Goal: Task Accomplishment & Management: Complete application form

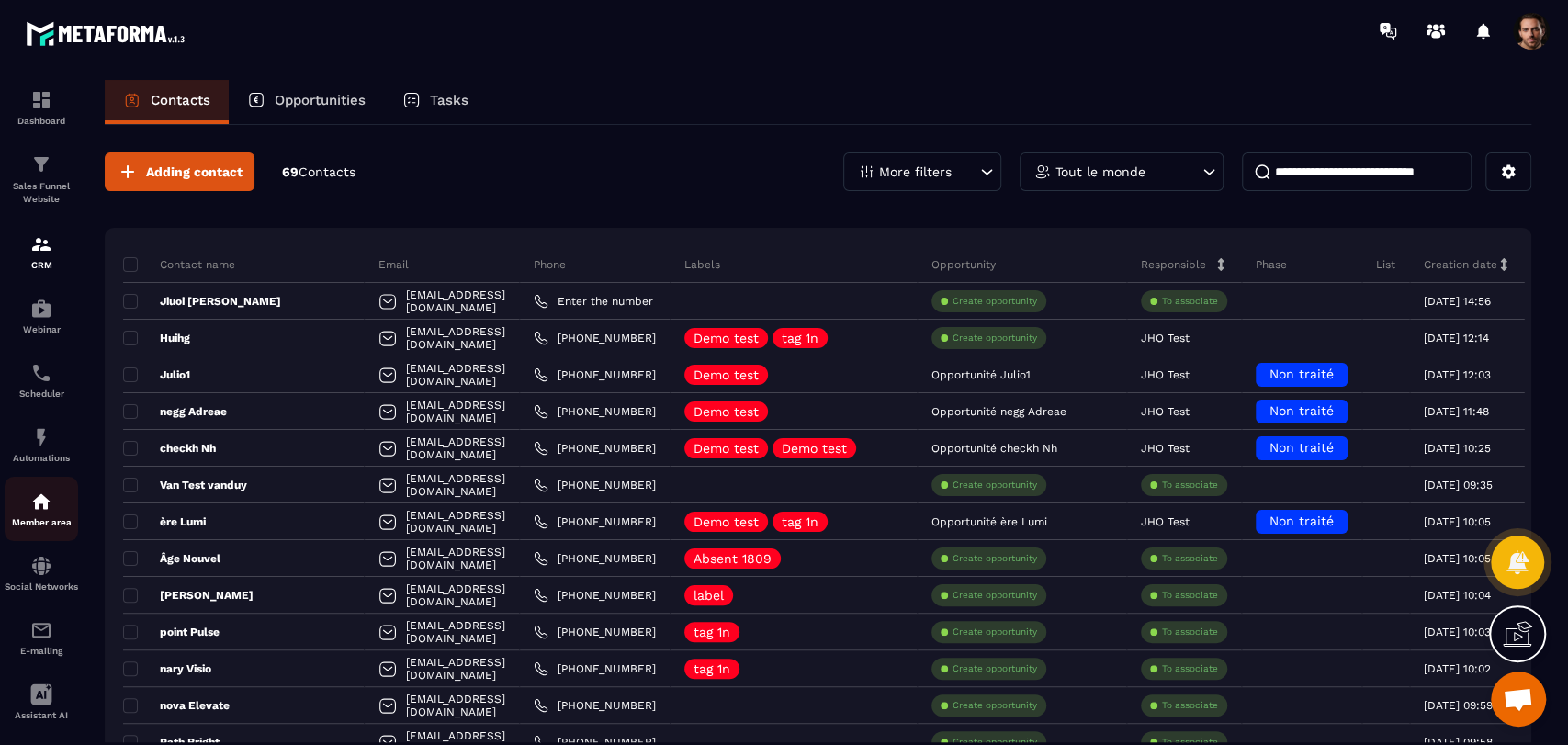
click at [41, 515] on div "Member area" at bounding box center [41, 509] width 74 height 36
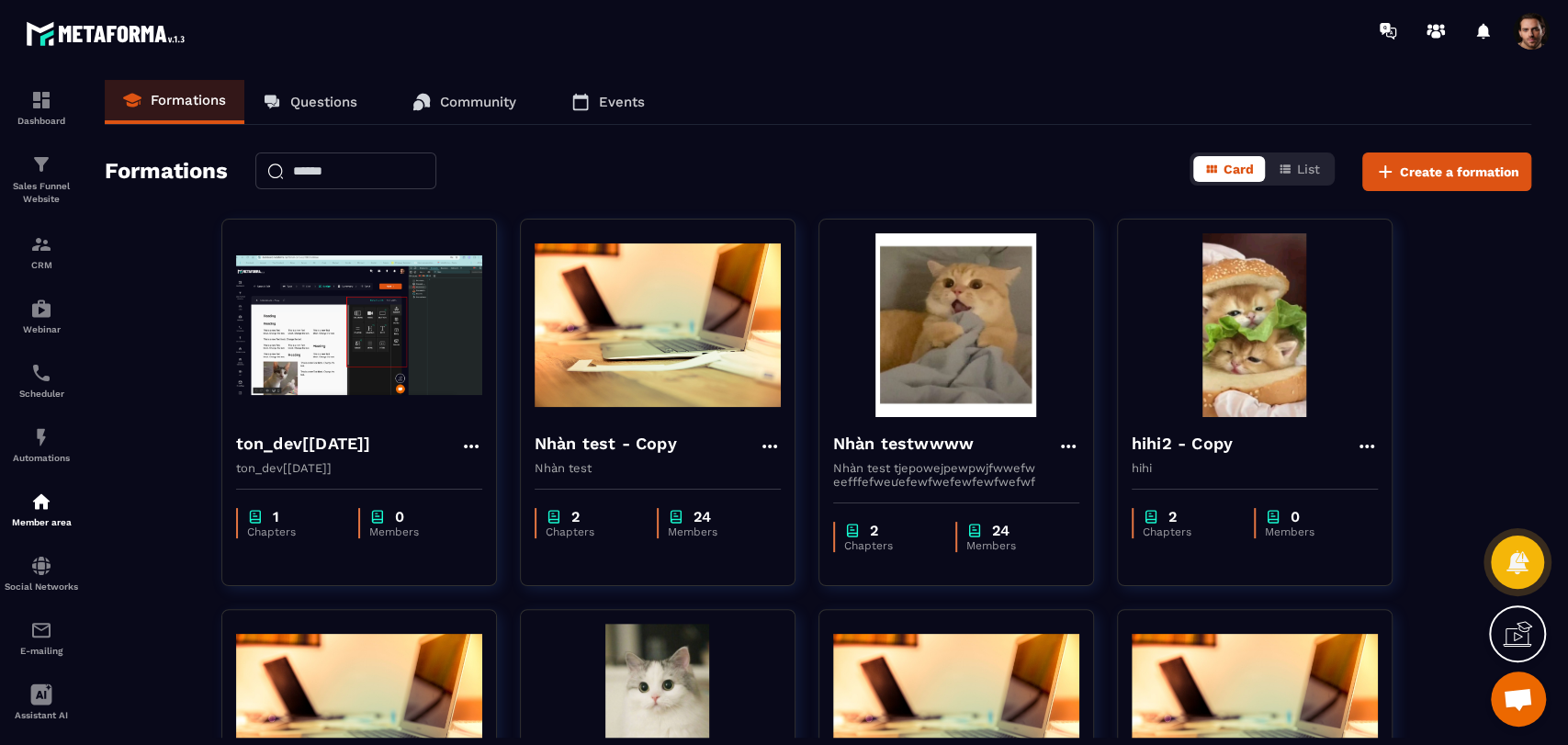
click at [618, 99] on p "Events" at bounding box center [622, 102] width 46 height 16
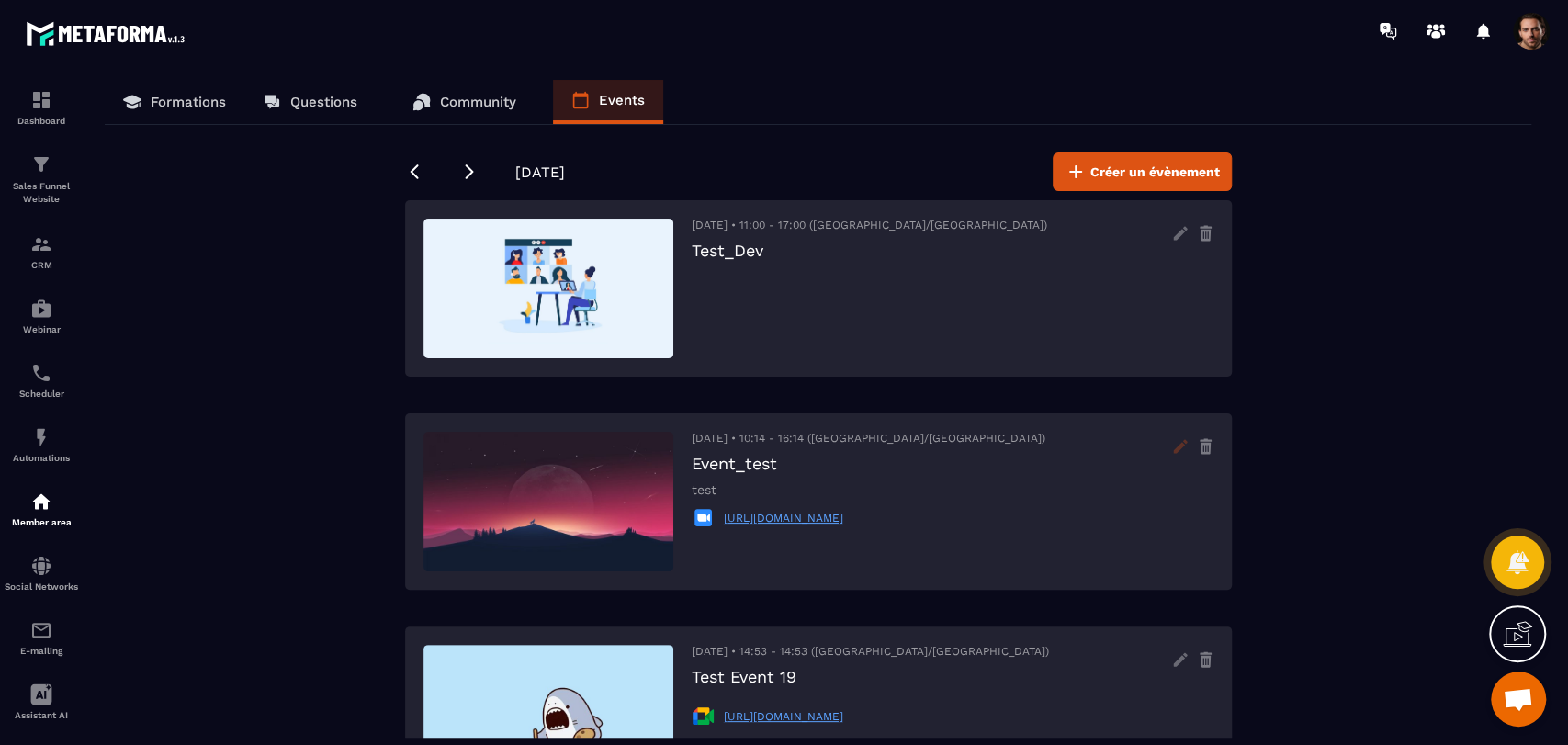
click at [1176, 451] on icon at bounding box center [1180, 446] width 13 height 13
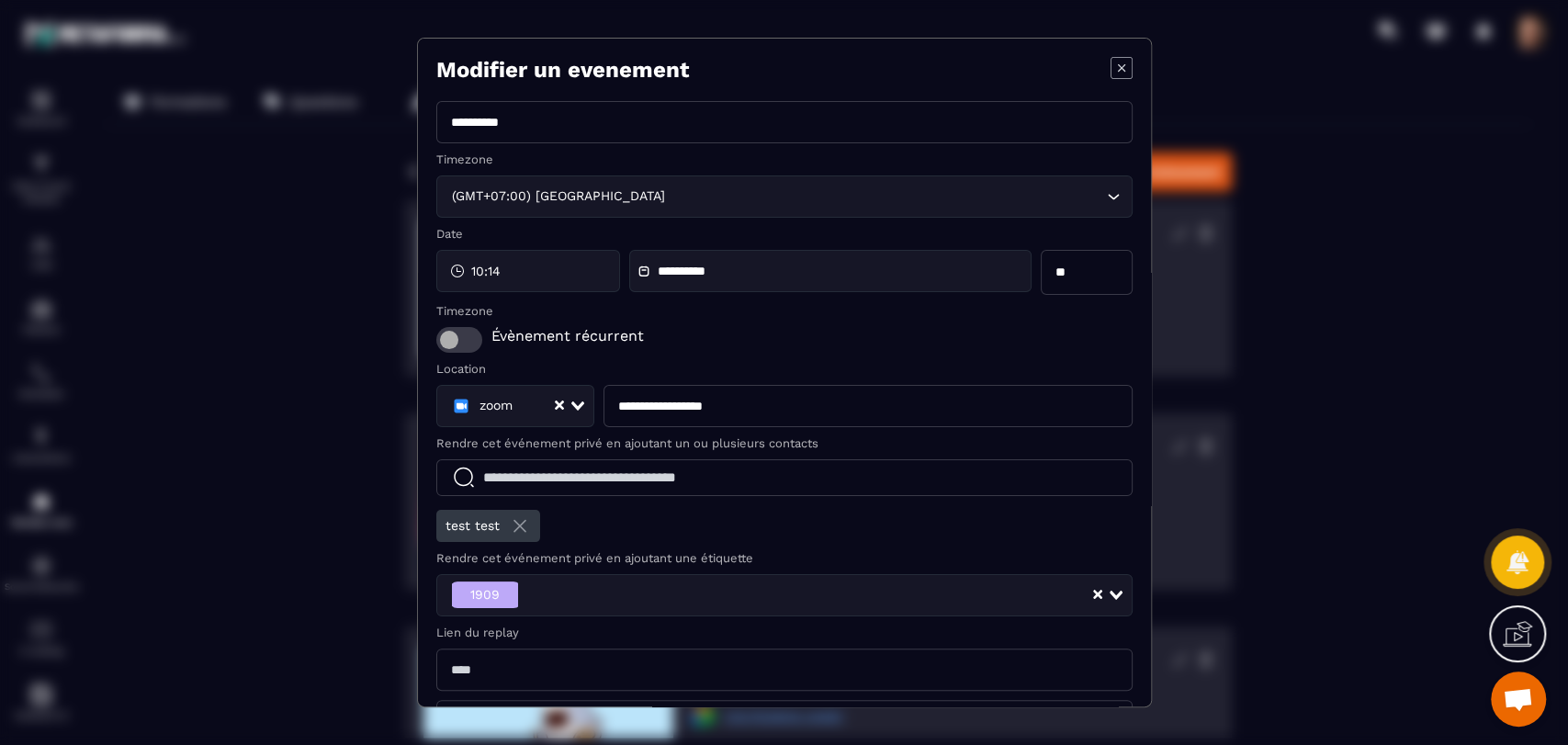
click at [1111, 75] on icon "Modal window" at bounding box center [1121, 67] width 22 height 22
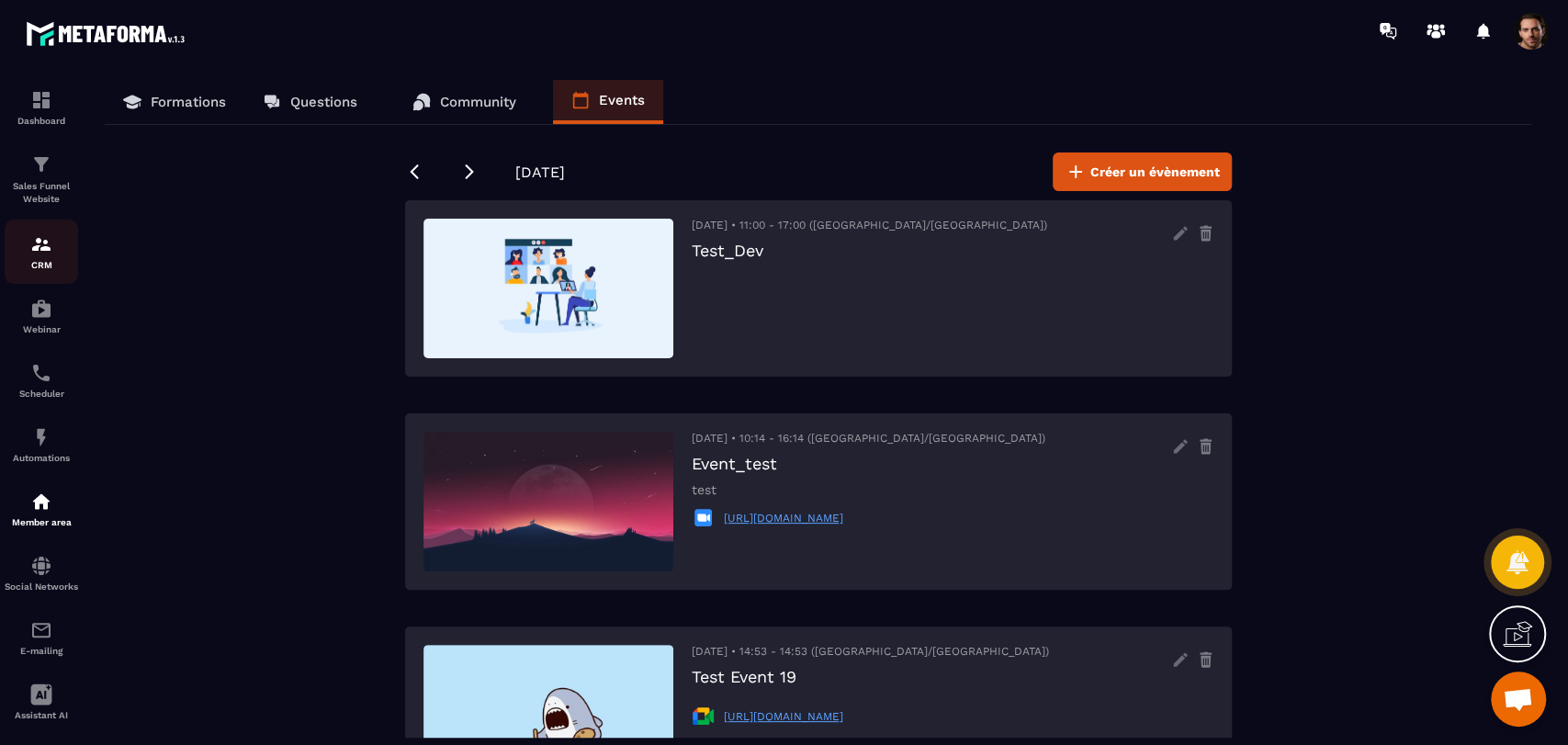
click at [33, 267] on p "CRM" at bounding box center [41, 265] width 74 height 11
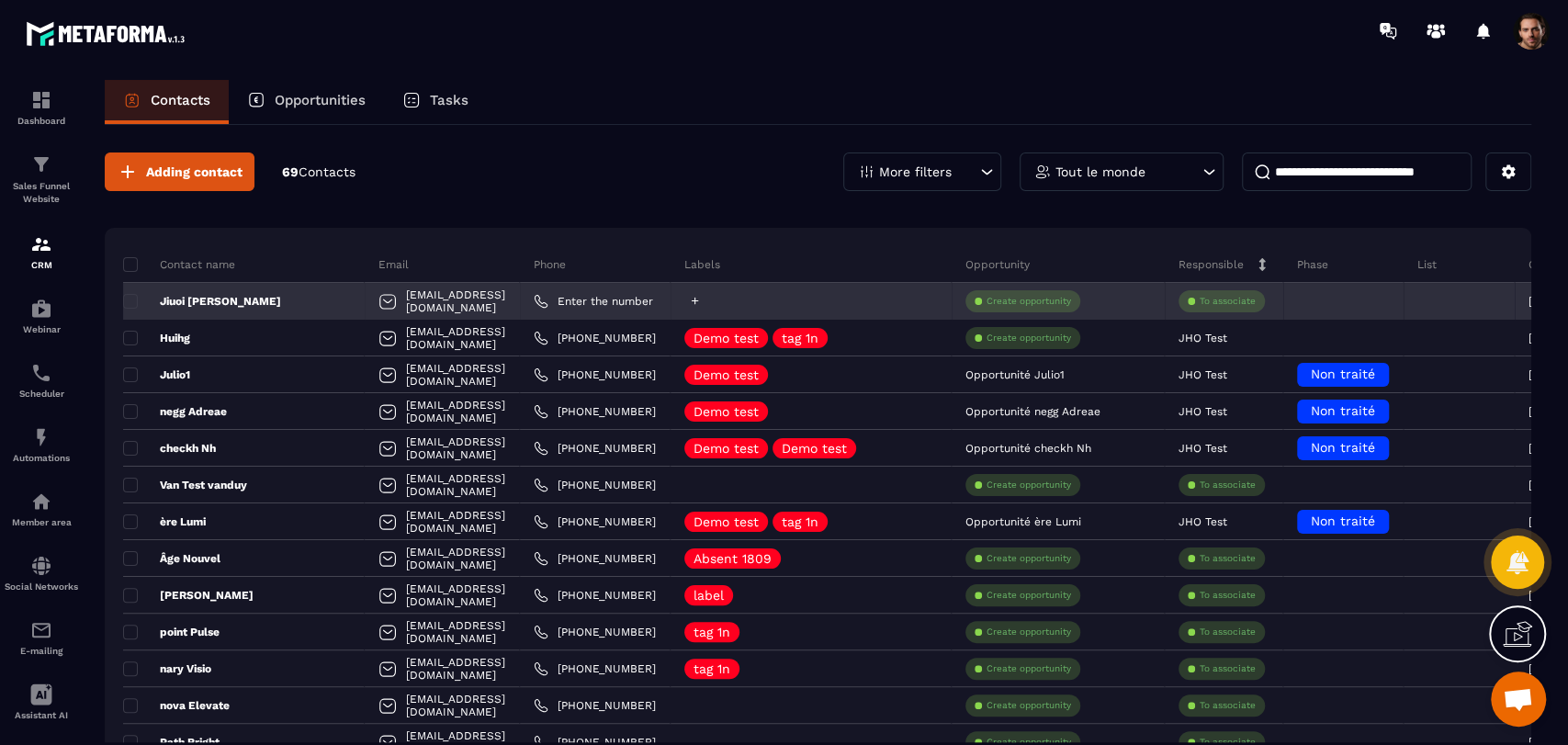
click at [742, 293] on div at bounding box center [810, 301] width 281 height 36
click at [701, 302] on icon at bounding box center [695, 301] width 12 height 12
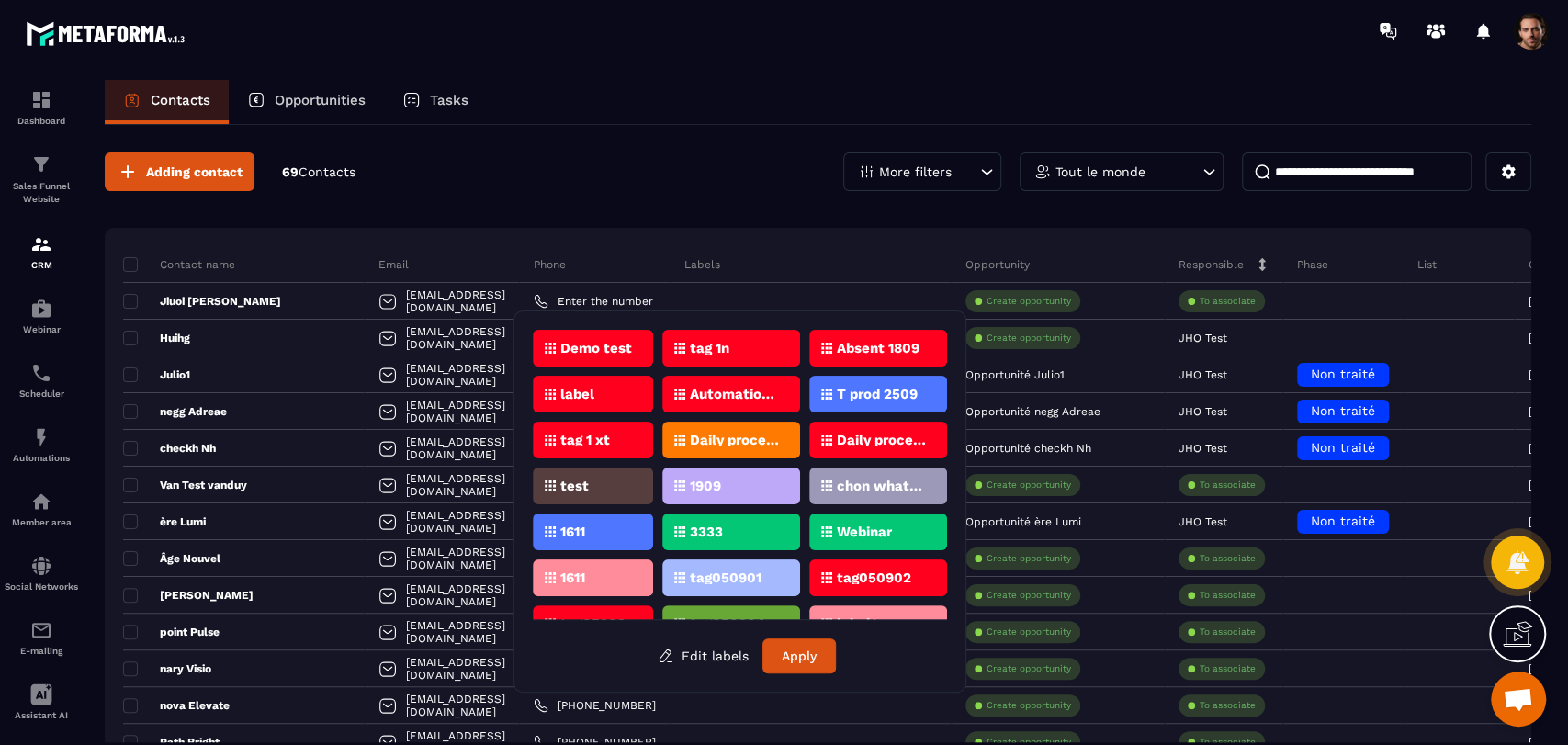
click at [712, 483] on p "1909" at bounding box center [705, 485] width 32 height 12
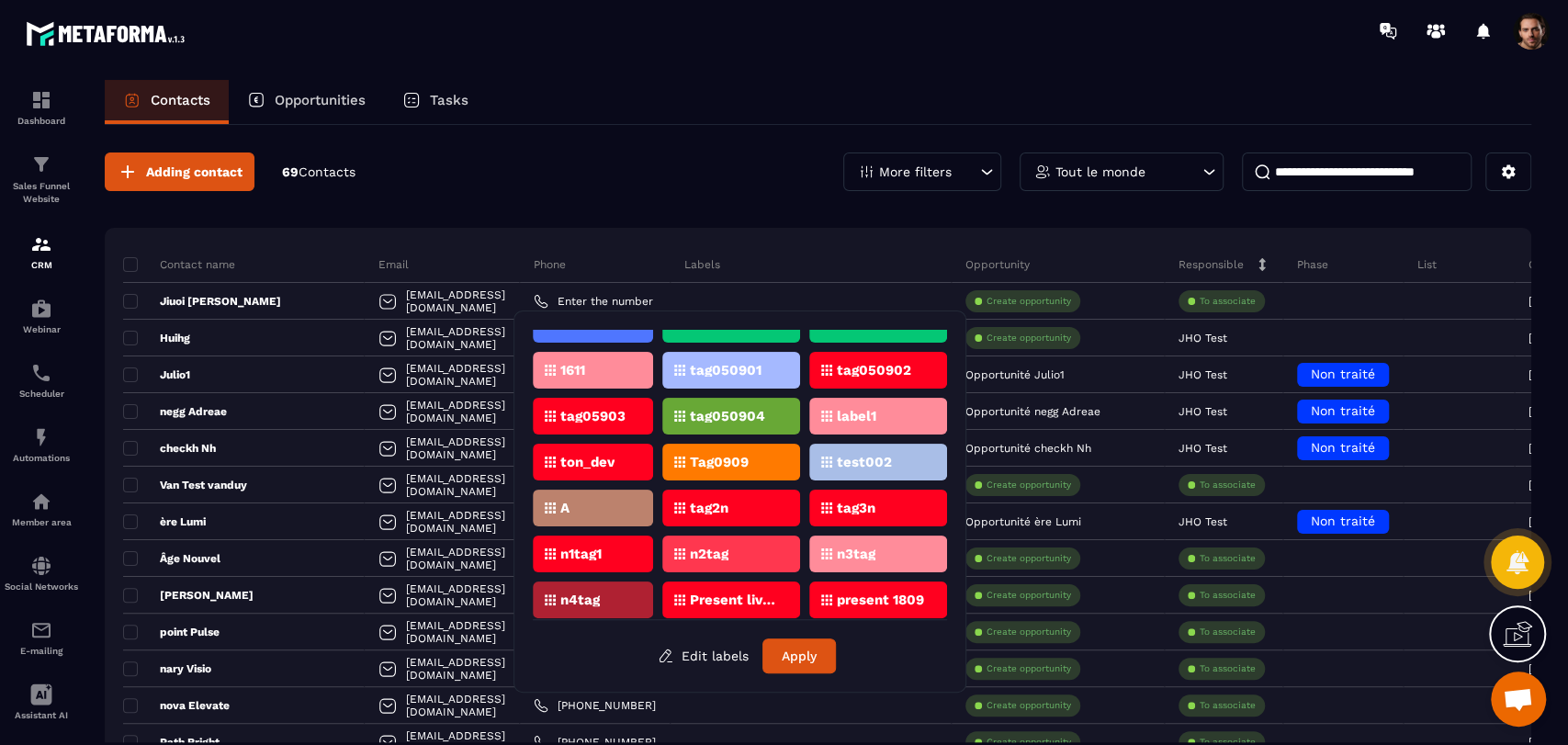
scroll to position [213, 0]
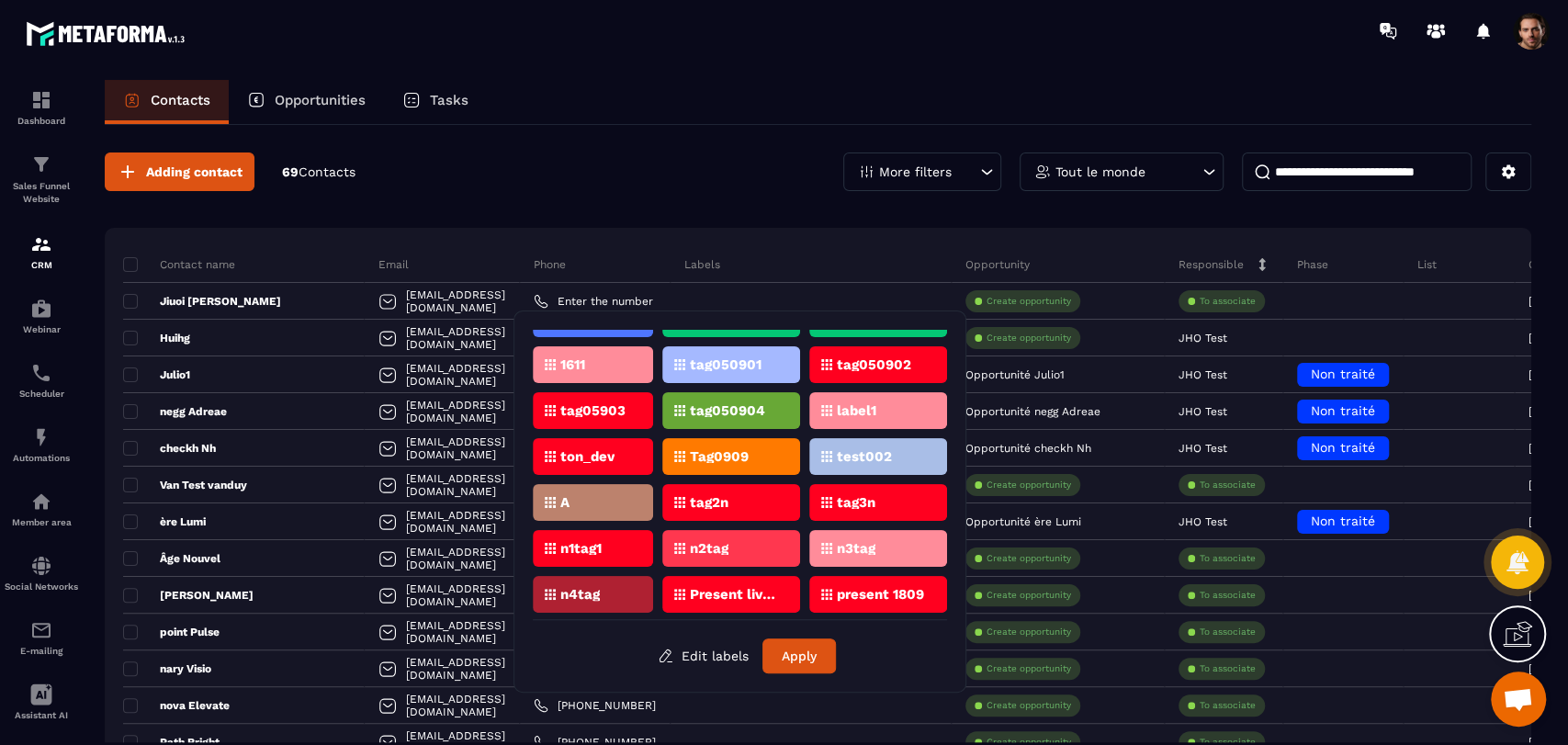
click at [602, 544] on div "n1tag1" at bounding box center [594, 548] width 121 height 36
click at [794, 656] on button "Apply" at bounding box center [799, 656] width 74 height 35
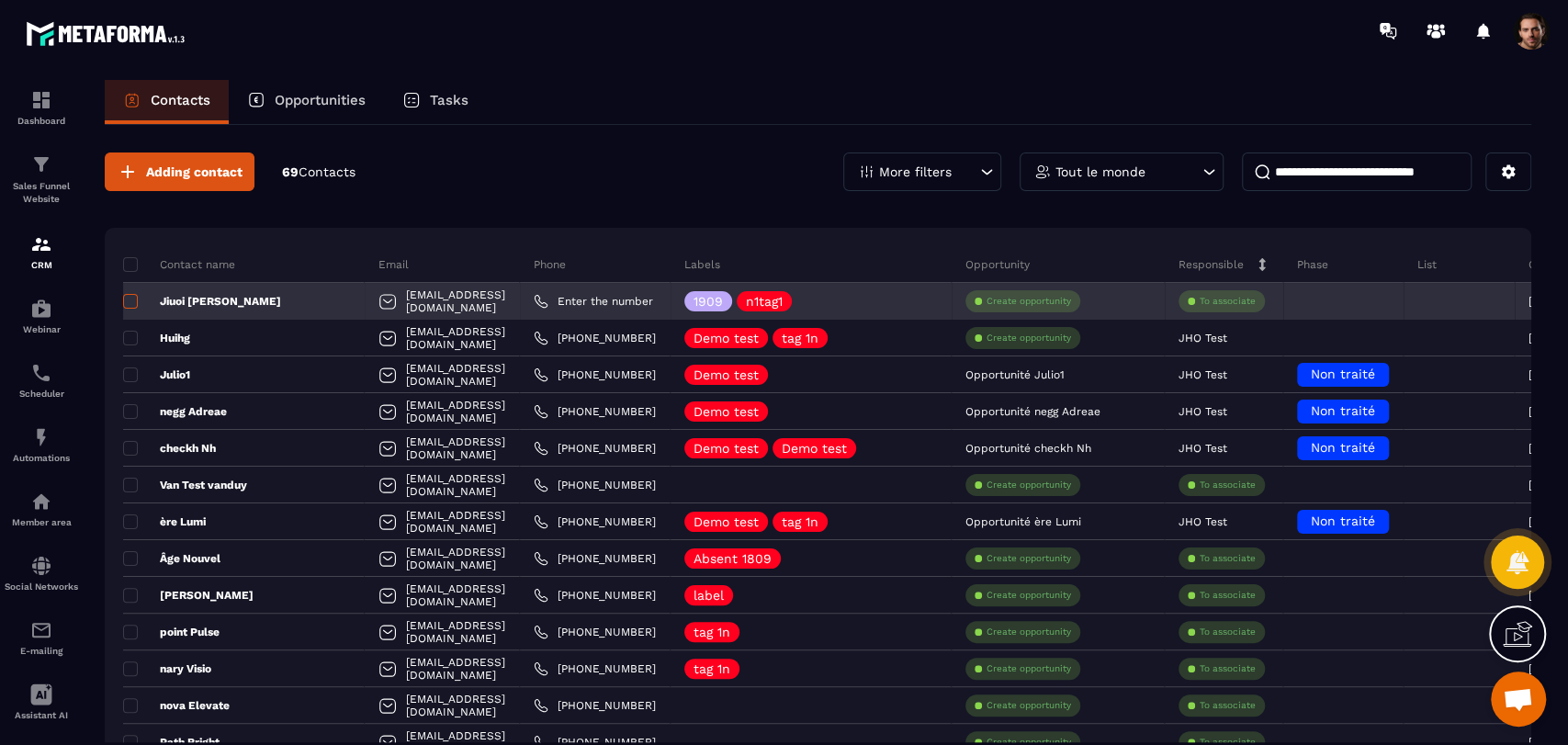
click at [126, 304] on span at bounding box center [129, 301] width 14 height 14
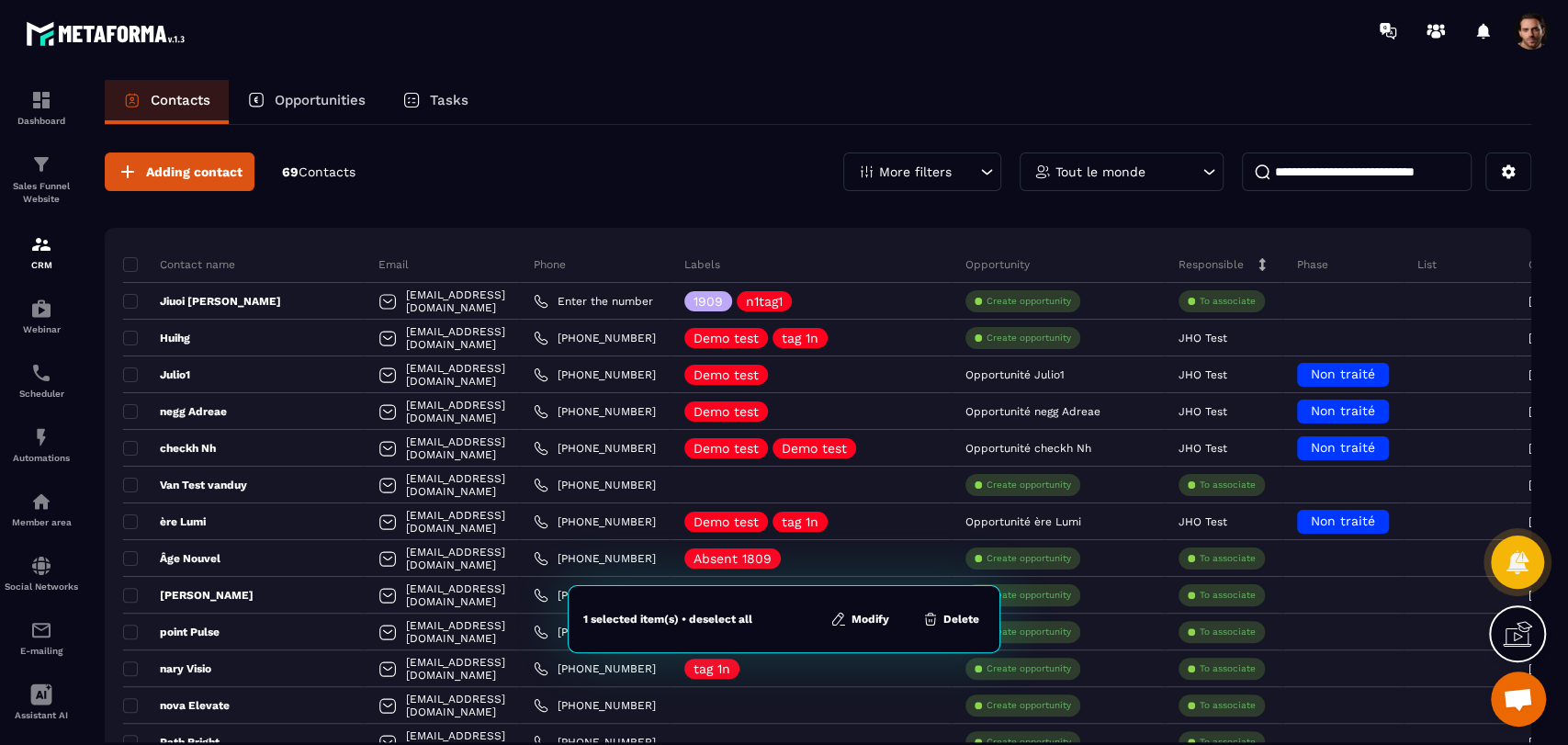
click at [854, 618] on button "Modify" at bounding box center [859, 618] width 70 height 18
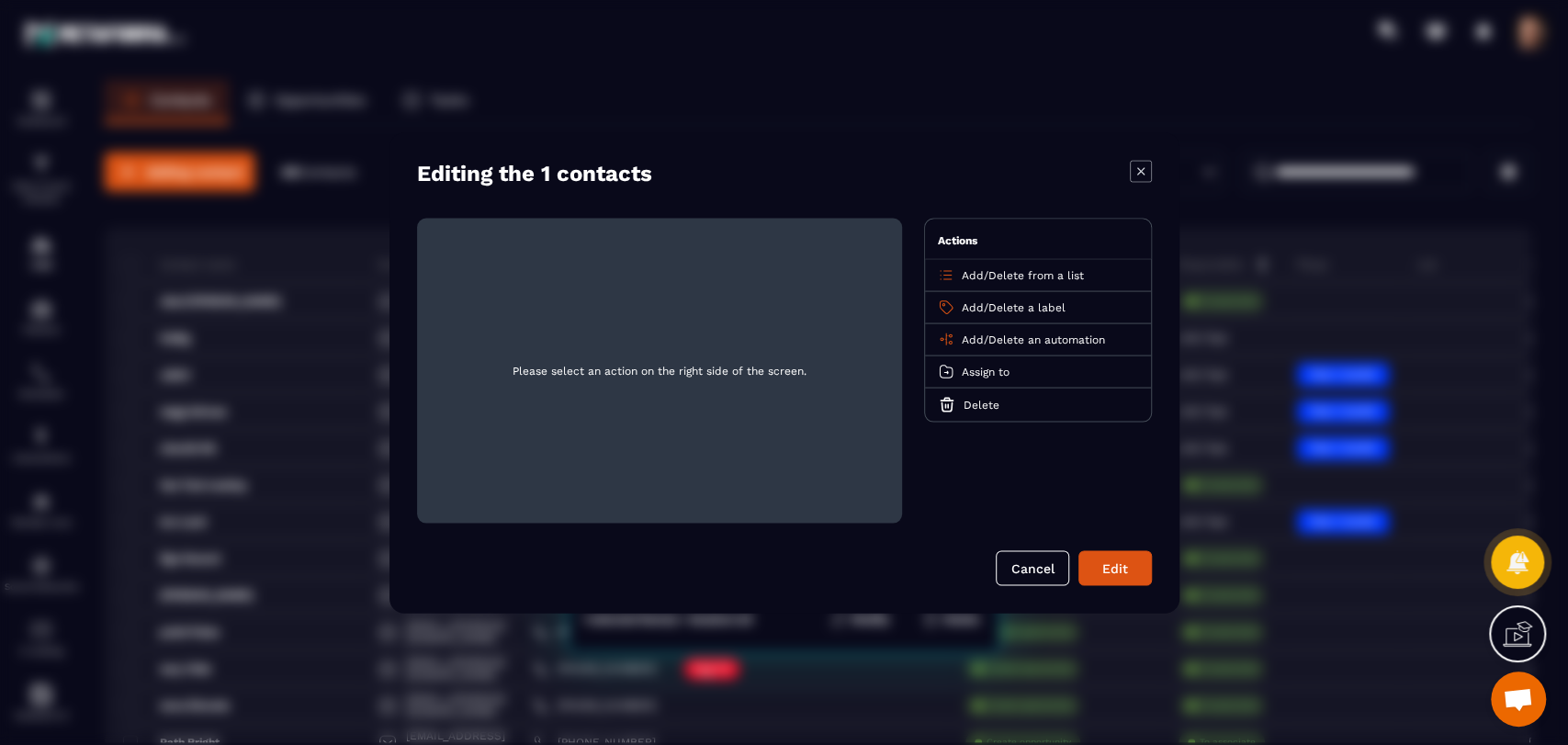
click at [1132, 170] on icon "Modal window" at bounding box center [1140, 171] width 22 height 22
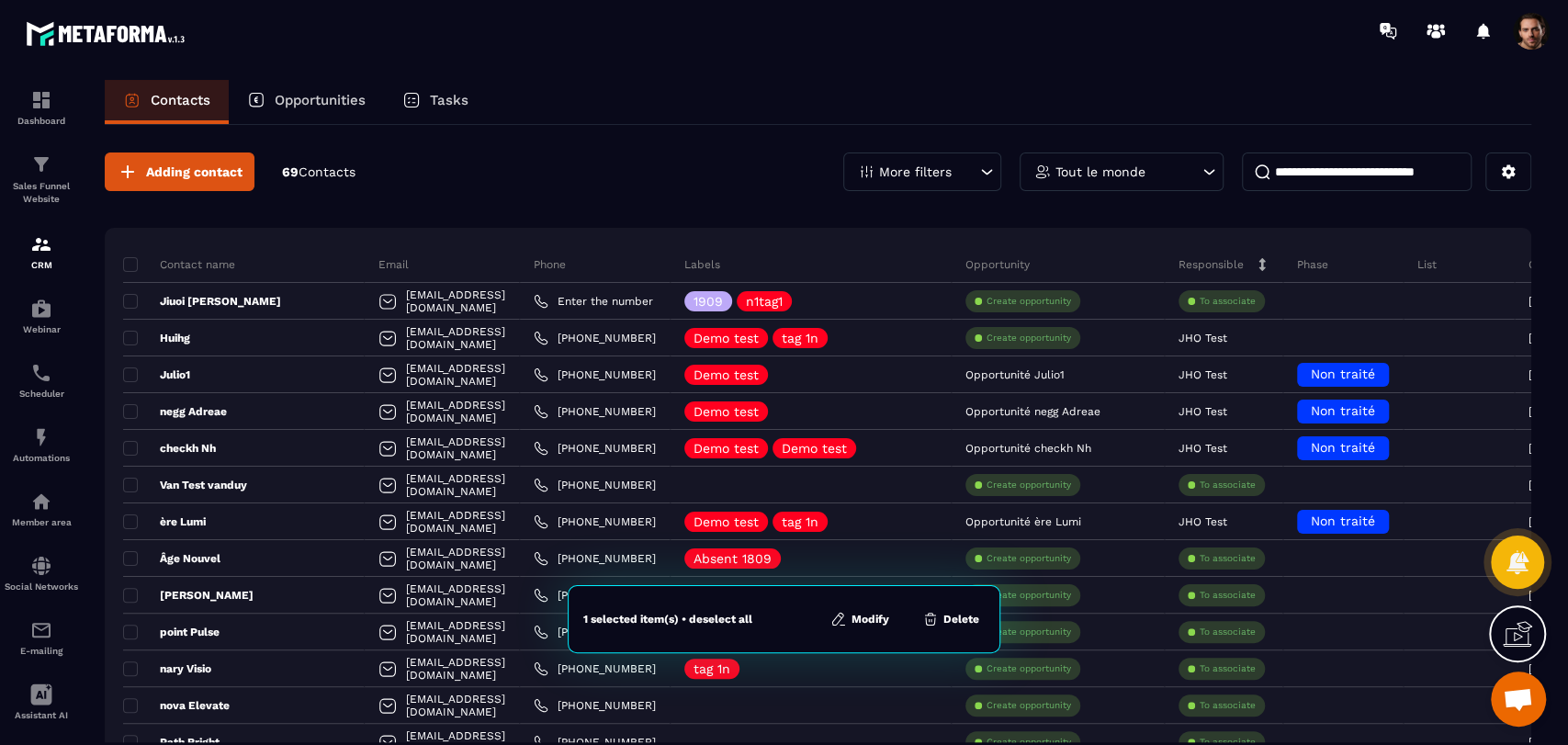
click at [971, 615] on button "Delete" at bounding box center [950, 618] width 68 height 18
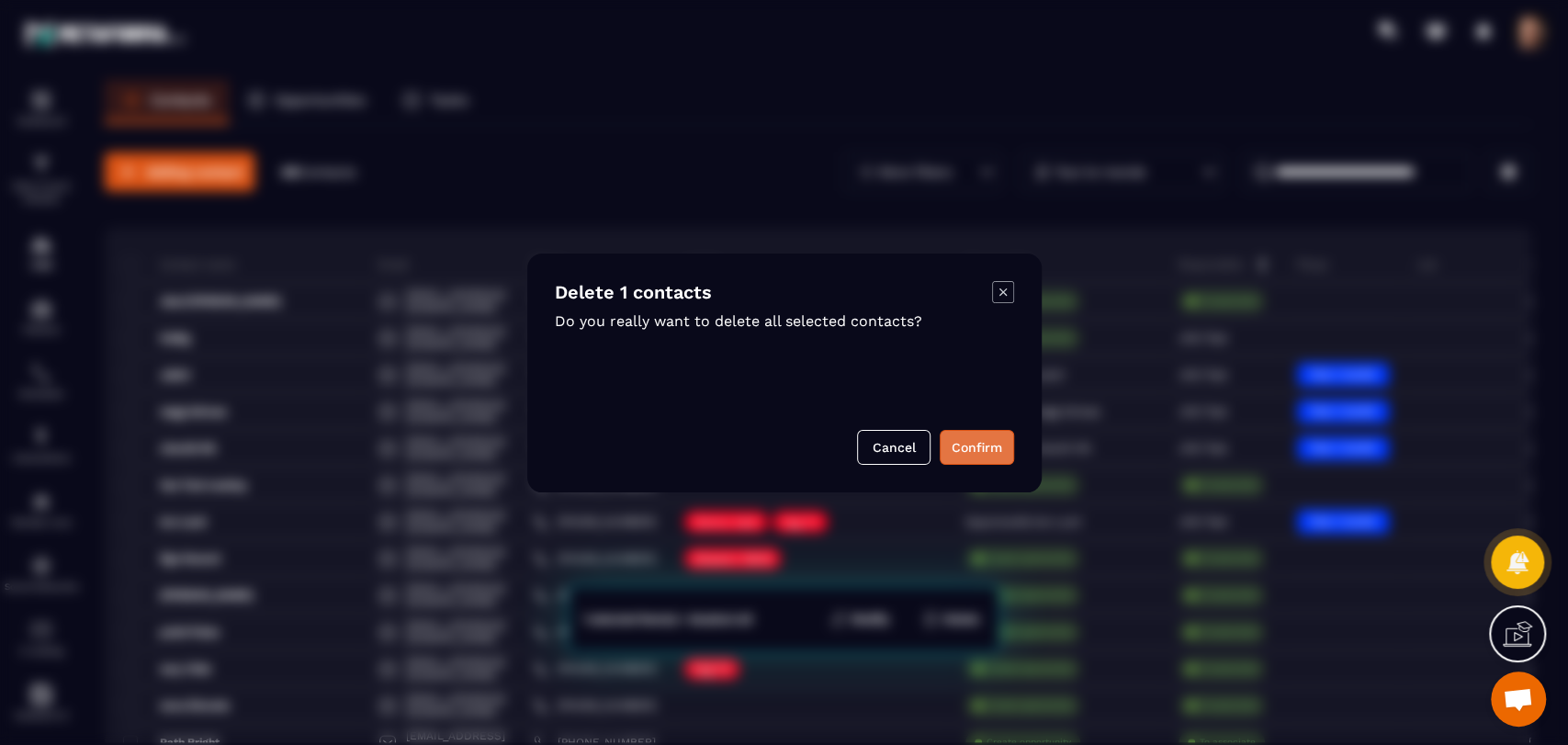
click at [990, 437] on button "Confirm" at bounding box center [977, 447] width 75 height 35
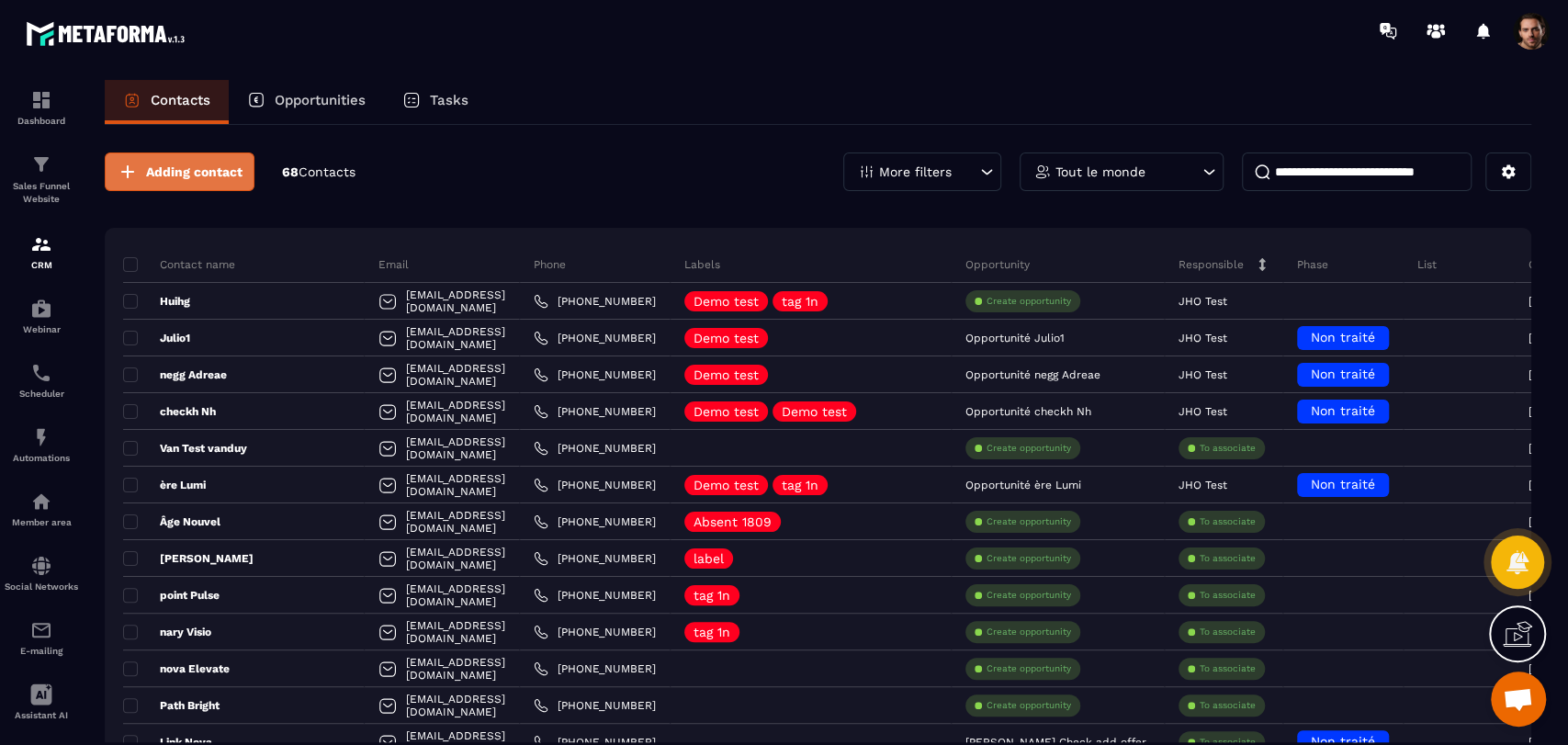
click at [216, 180] on button "Adding contact" at bounding box center [179, 172] width 150 height 38
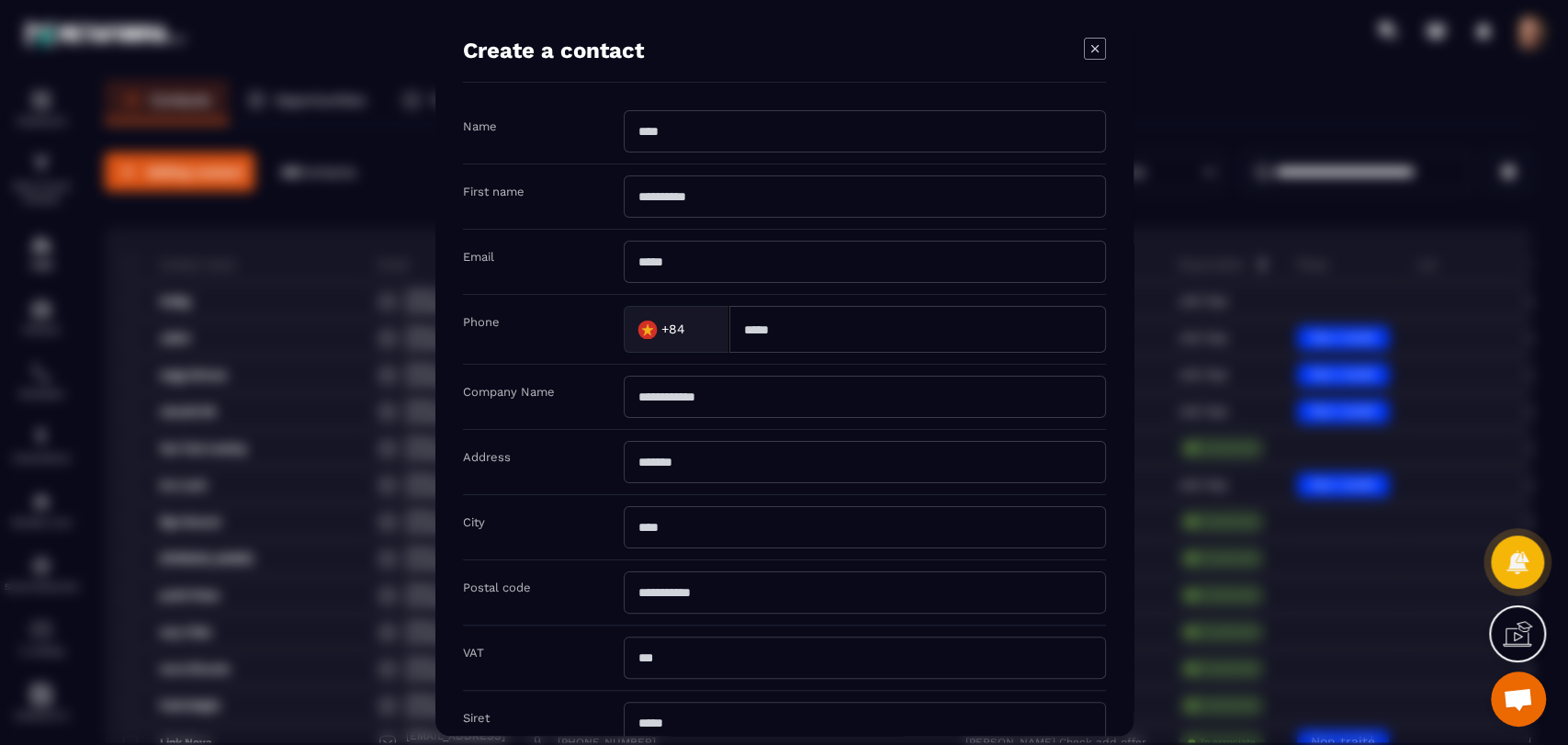
click at [841, 130] on input "Modal window" at bounding box center [865, 131] width 482 height 42
type input "****"
click at [676, 204] on input "Modal window" at bounding box center [865, 197] width 482 height 42
type input "*****"
click at [651, 257] on input "Modal window" at bounding box center [865, 262] width 482 height 42
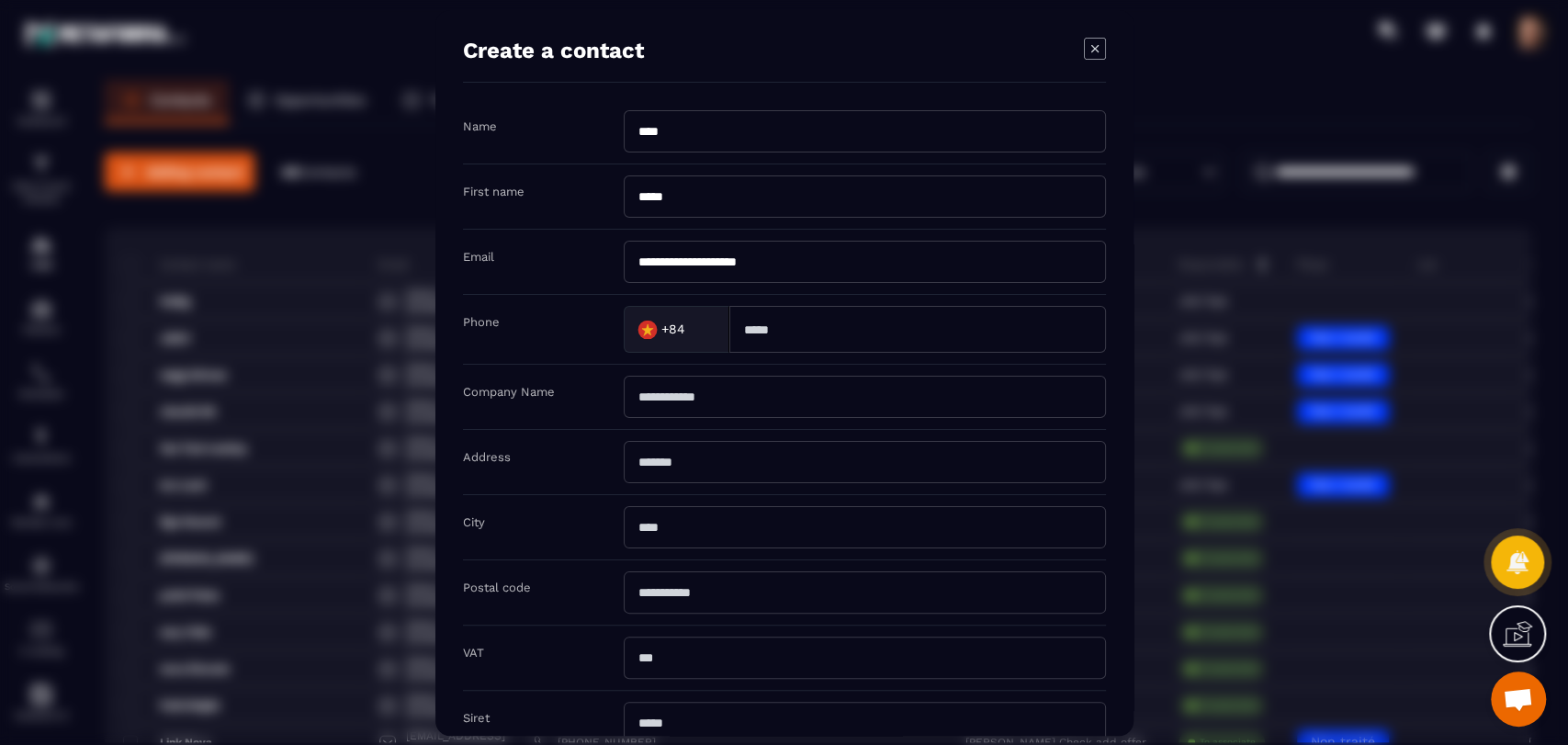
scroll to position [200, 0]
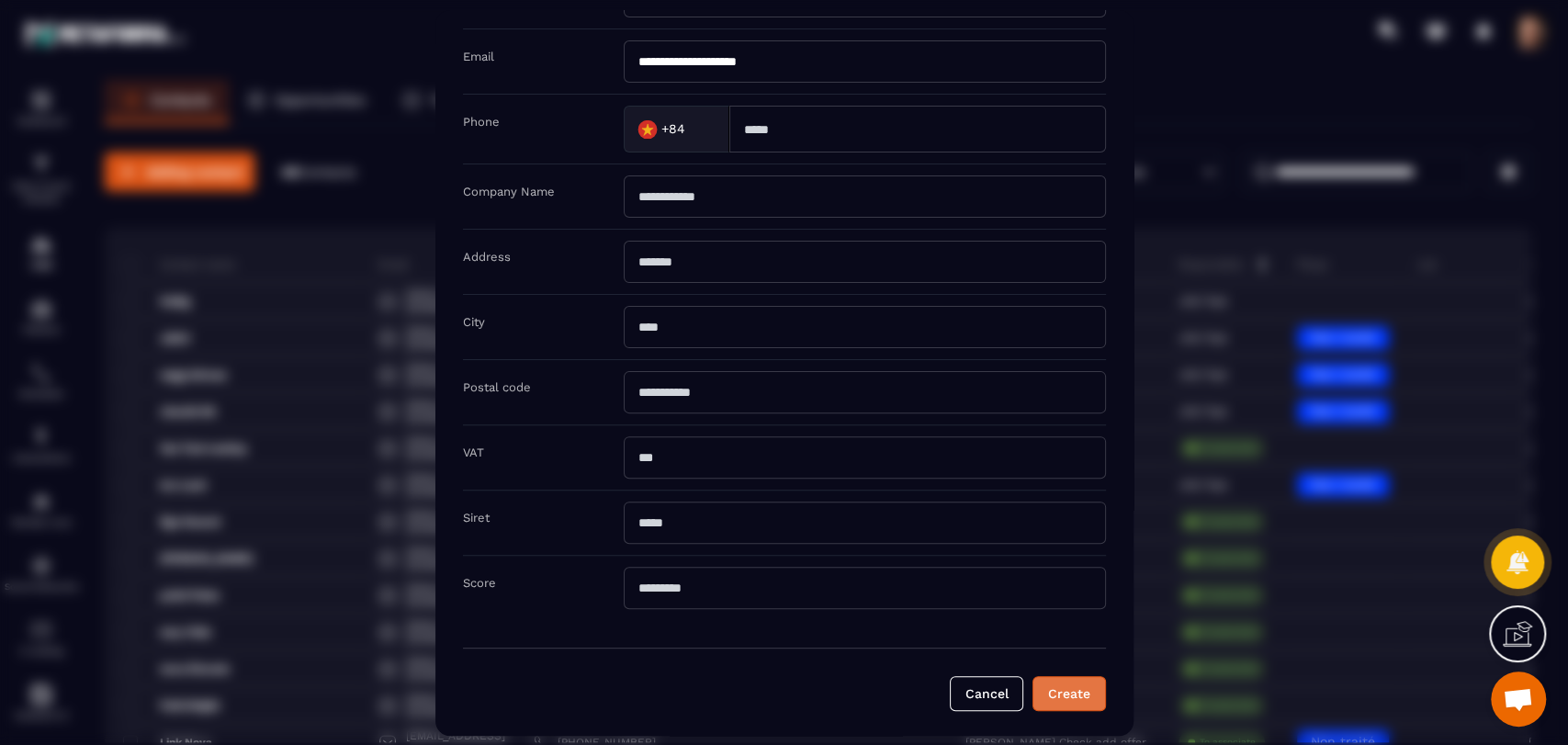
type input "**********"
click at [1060, 688] on button "Create" at bounding box center [1069, 693] width 74 height 35
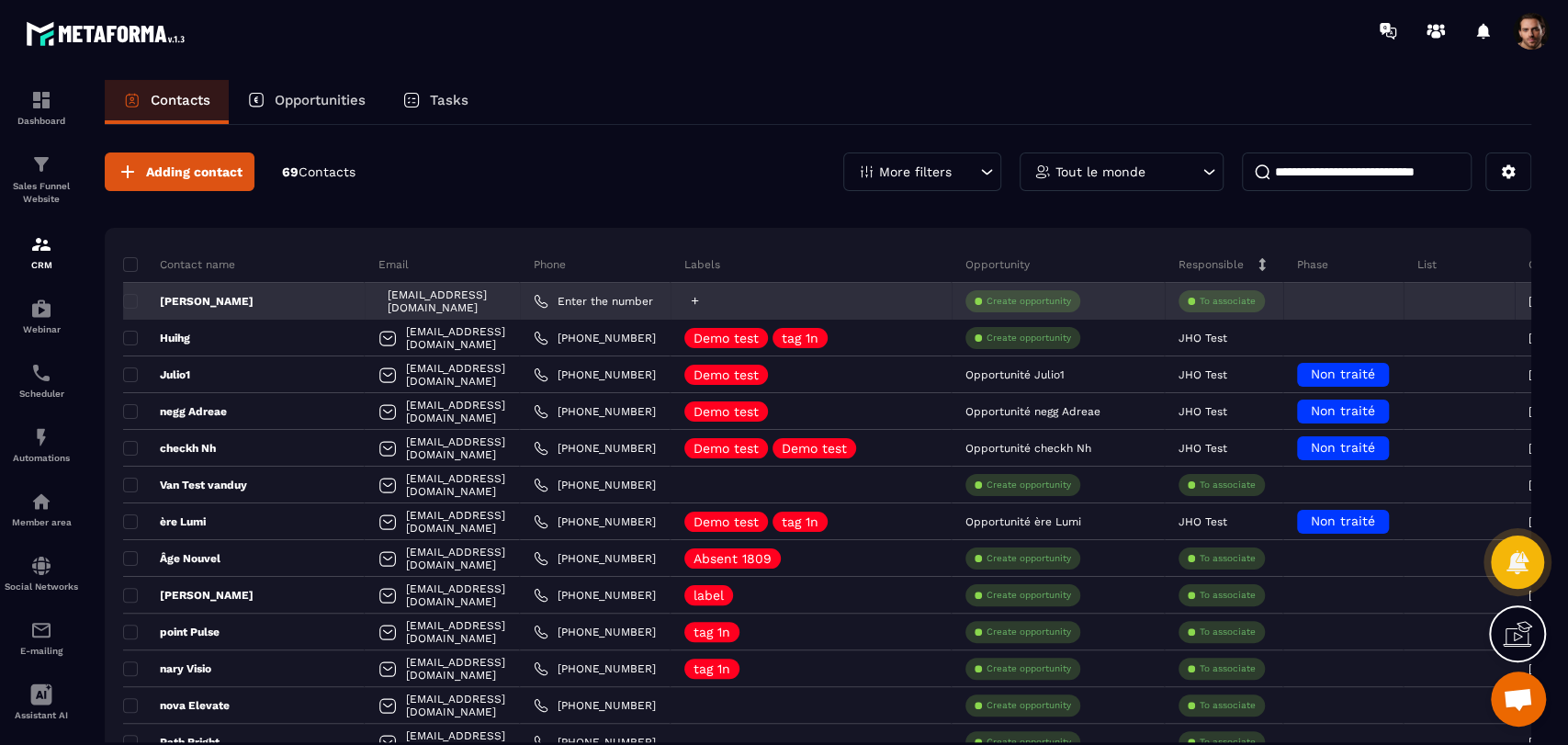
click at [701, 303] on icon at bounding box center [695, 301] width 12 height 12
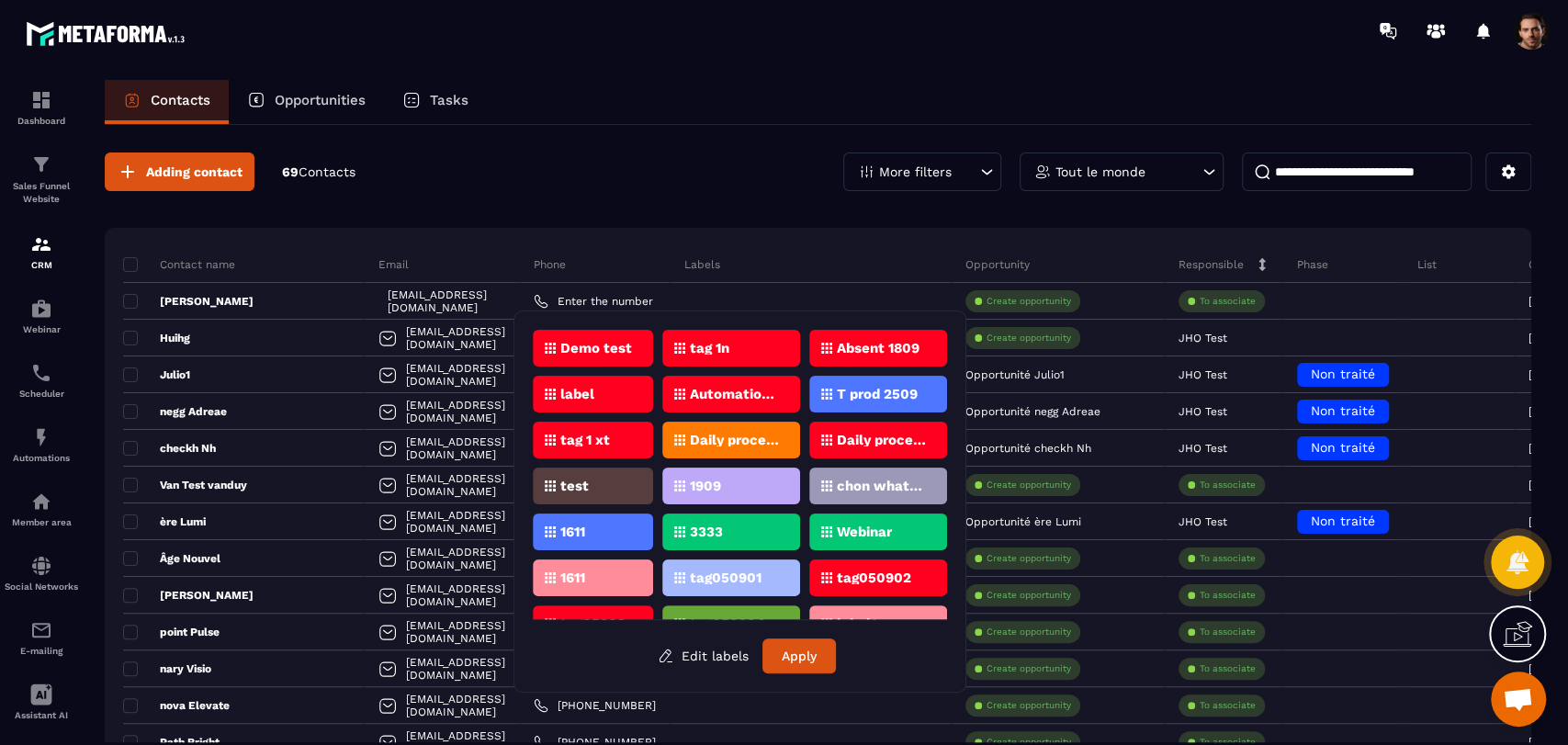
click at [703, 485] on p "1909" at bounding box center [705, 485] width 32 height 12
click at [802, 659] on button "Apply" at bounding box center [799, 656] width 74 height 35
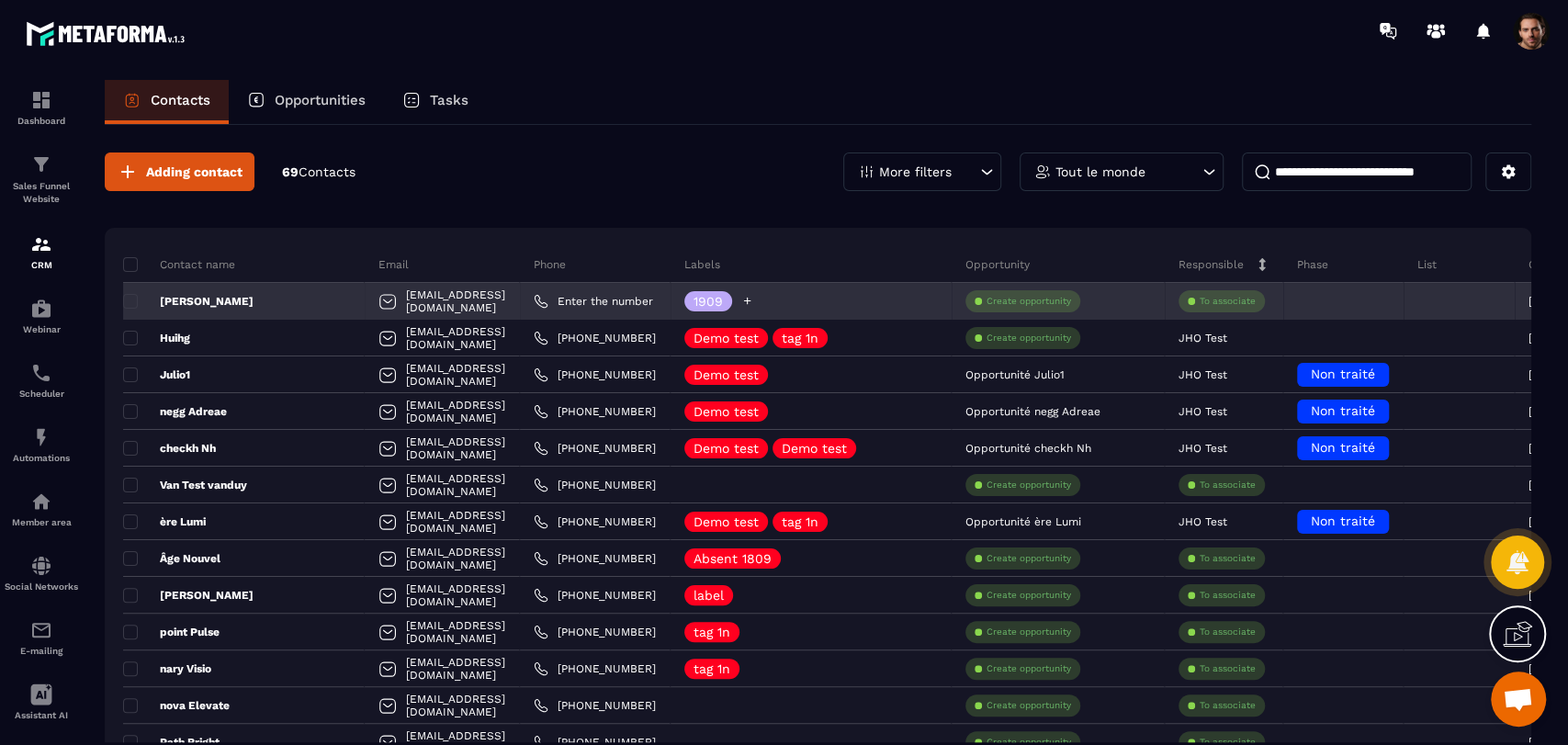
click at [754, 301] on icon at bounding box center [747, 301] width 12 height 12
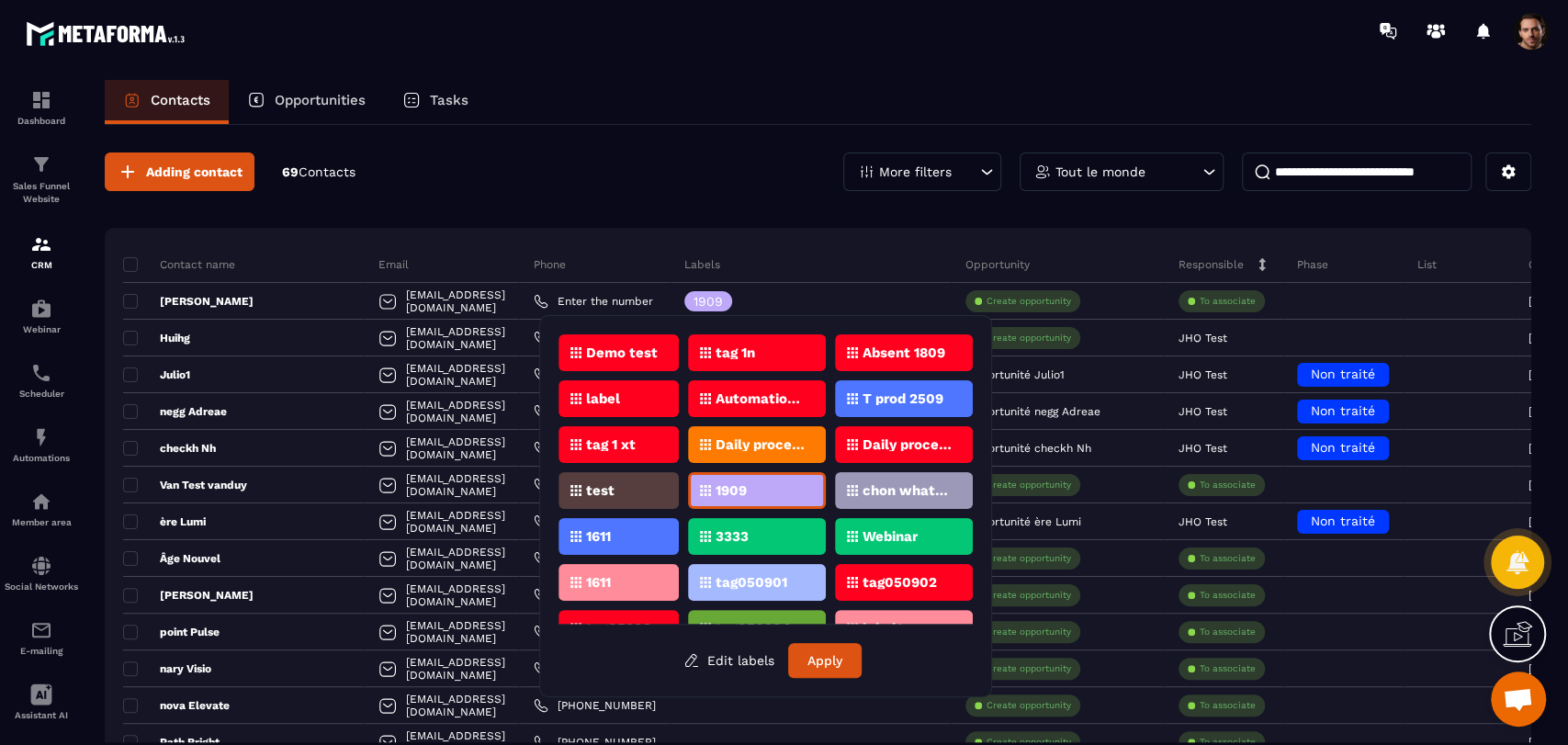
scroll to position [204, 0]
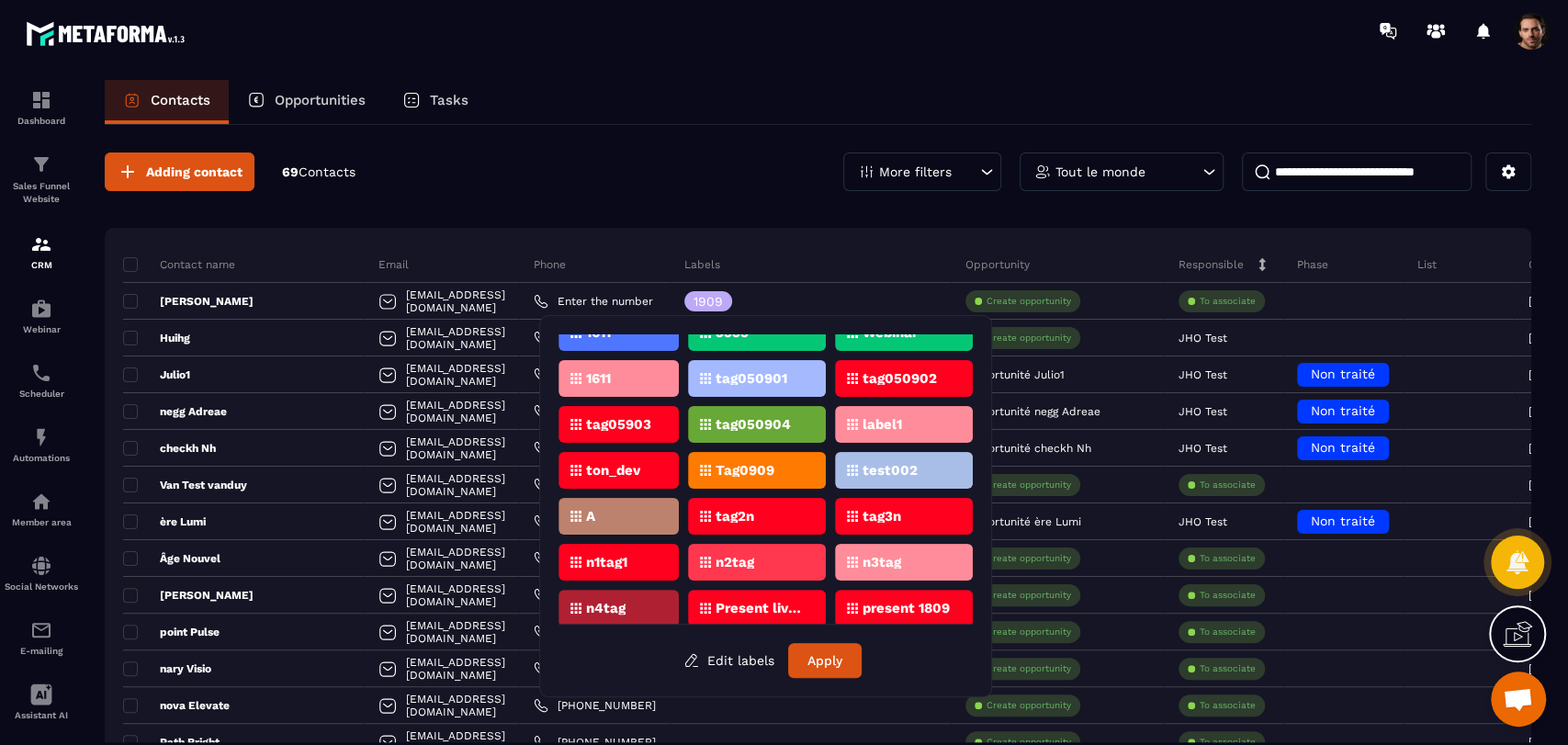
click at [629, 558] on div "n1tag1" at bounding box center [619, 562] width 121 height 36
click at [819, 653] on button "Apply" at bounding box center [825, 661] width 74 height 35
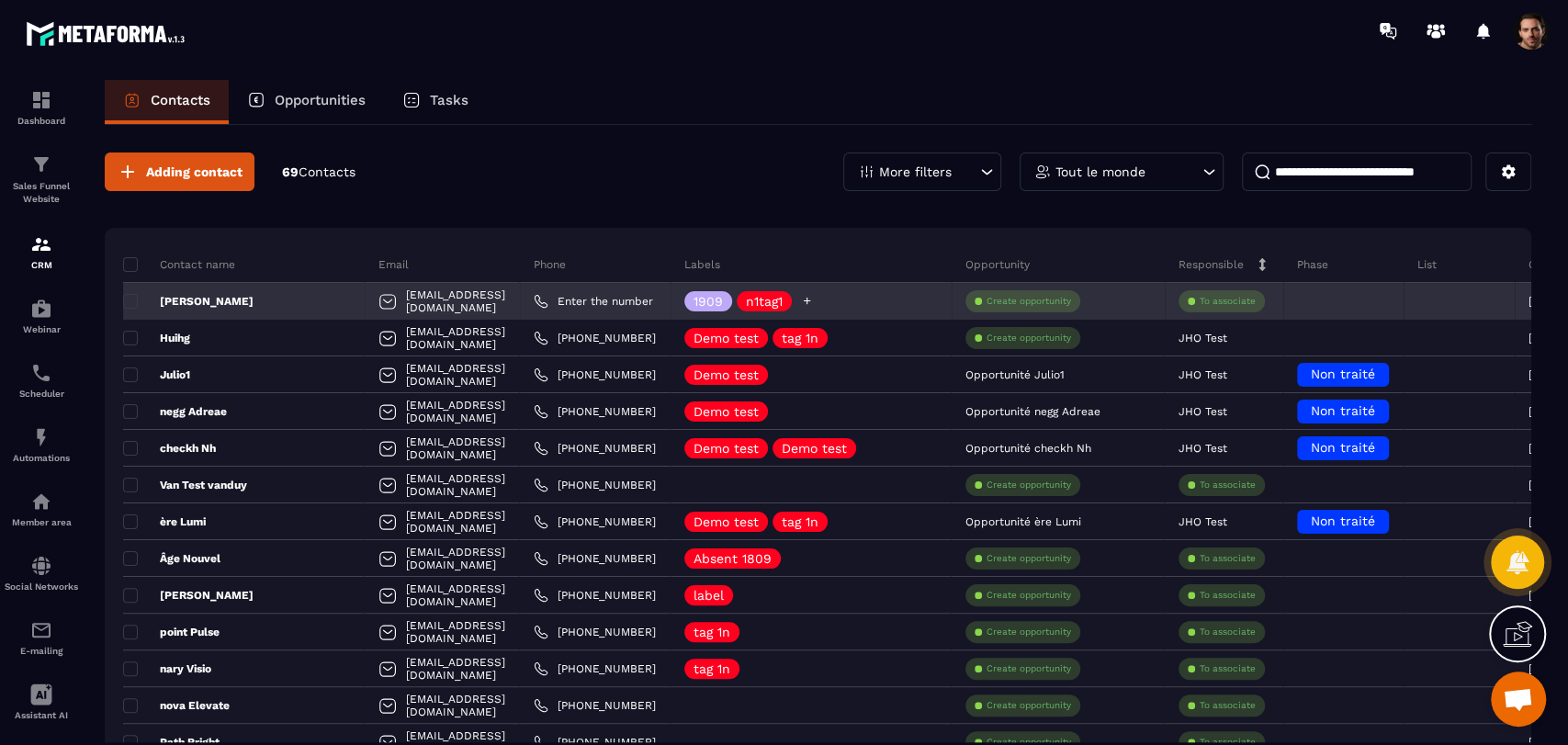
click at [783, 300] on p "n1tag1" at bounding box center [764, 301] width 36 height 12
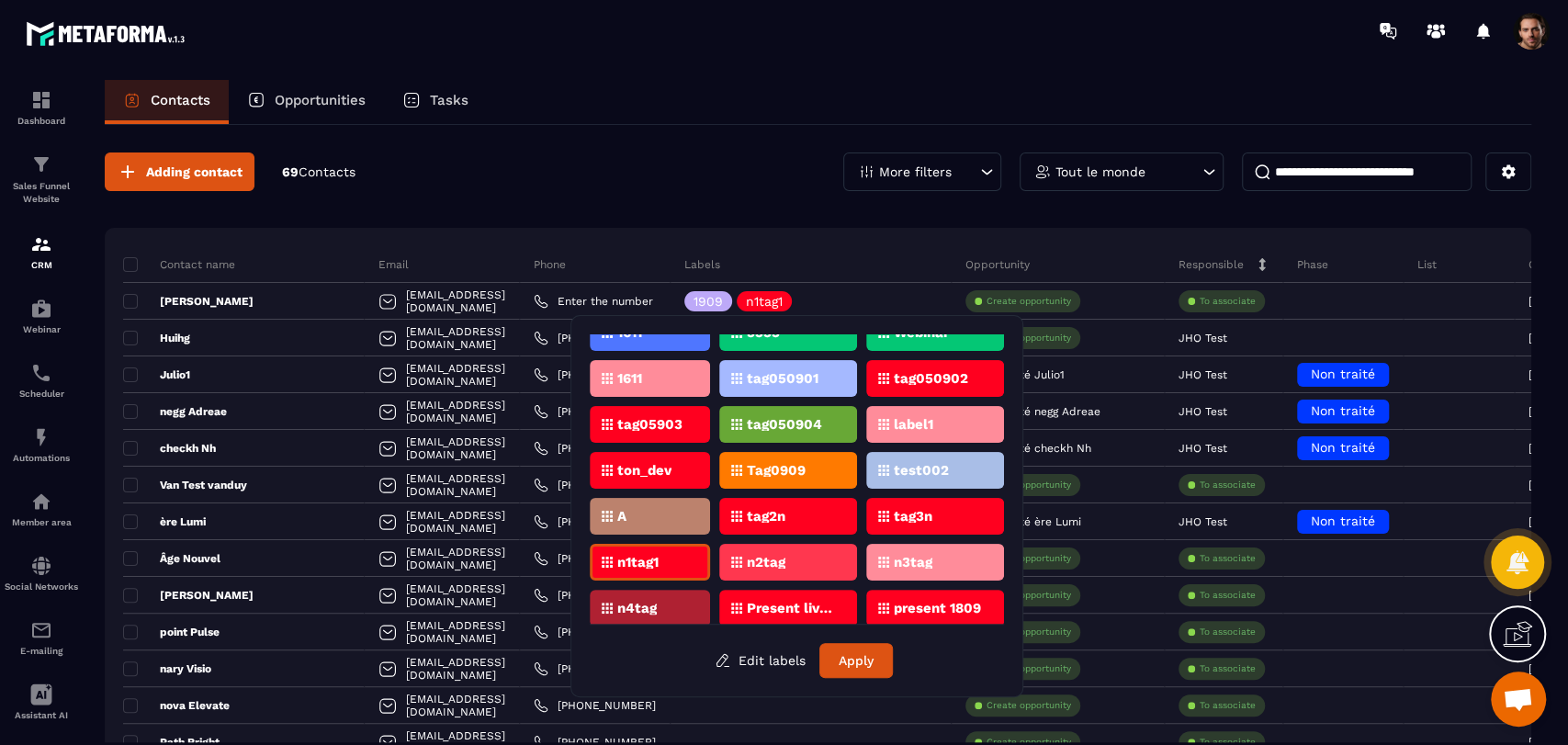
click at [678, 563] on div "n1tag1" at bounding box center [650, 562] width 121 height 36
click at [860, 656] on button "Apply" at bounding box center [856, 661] width 74 height 35
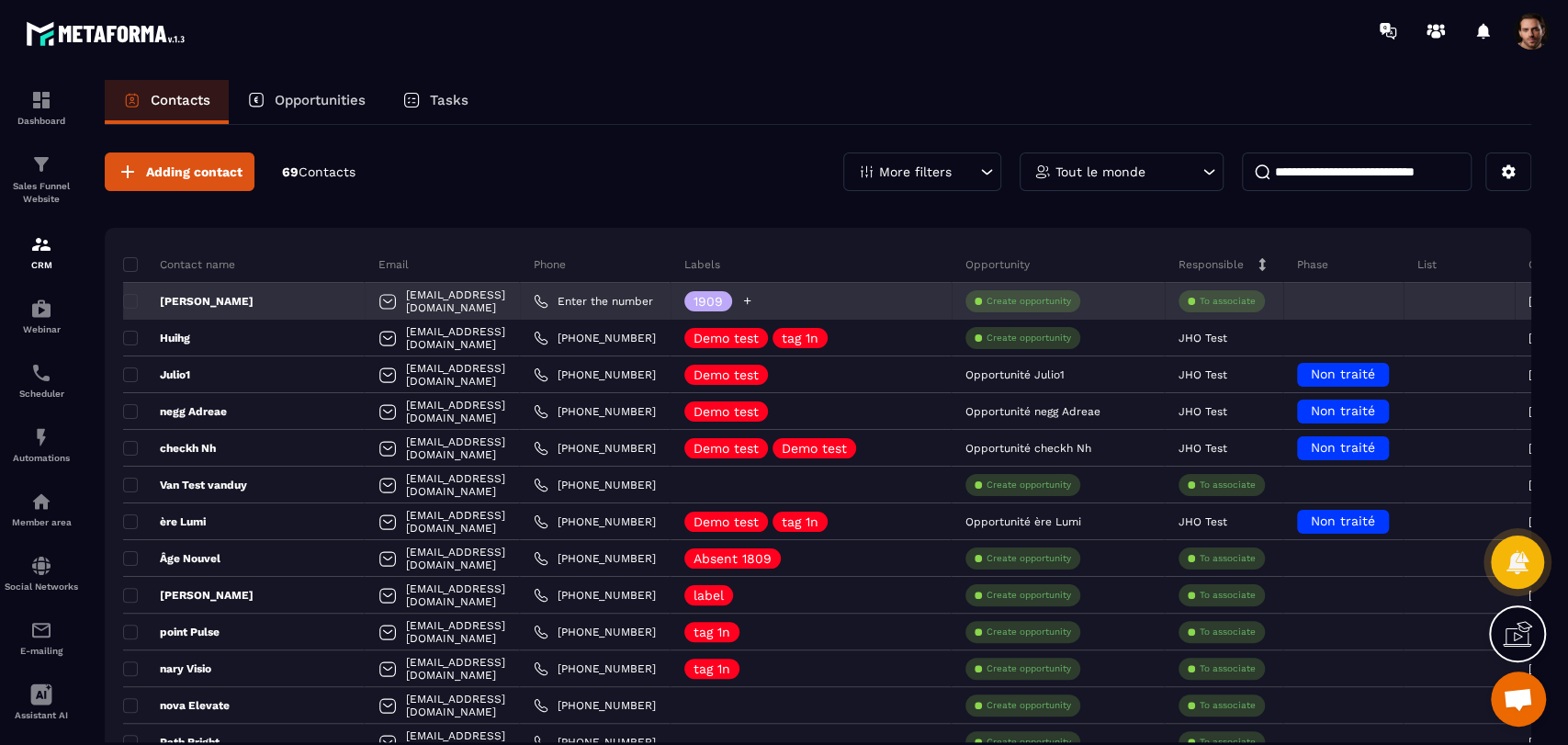
click at [754, 295] on icon at bounding box center [747, 301] width 12 height 12
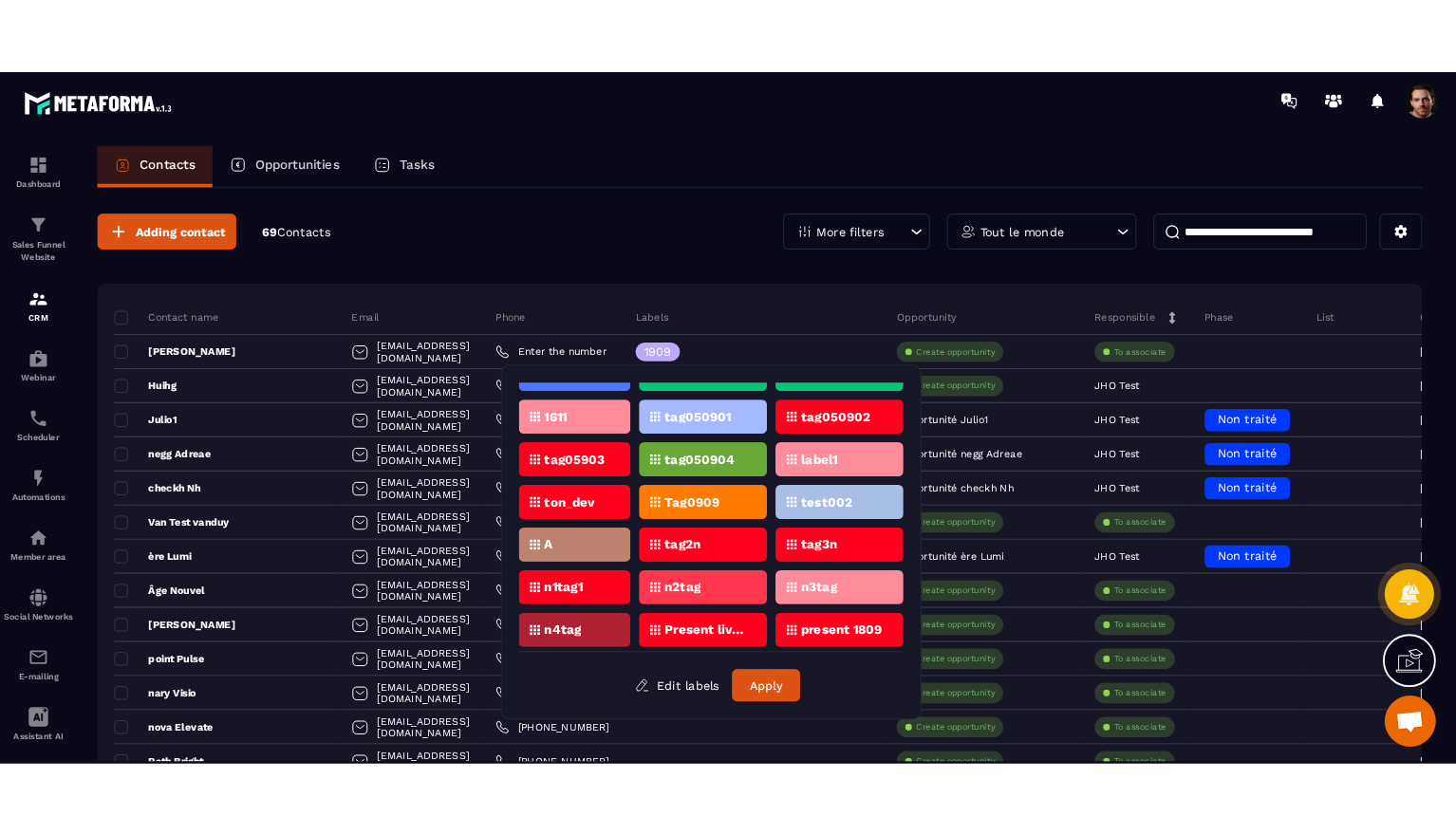
scroll to position [220, 0]
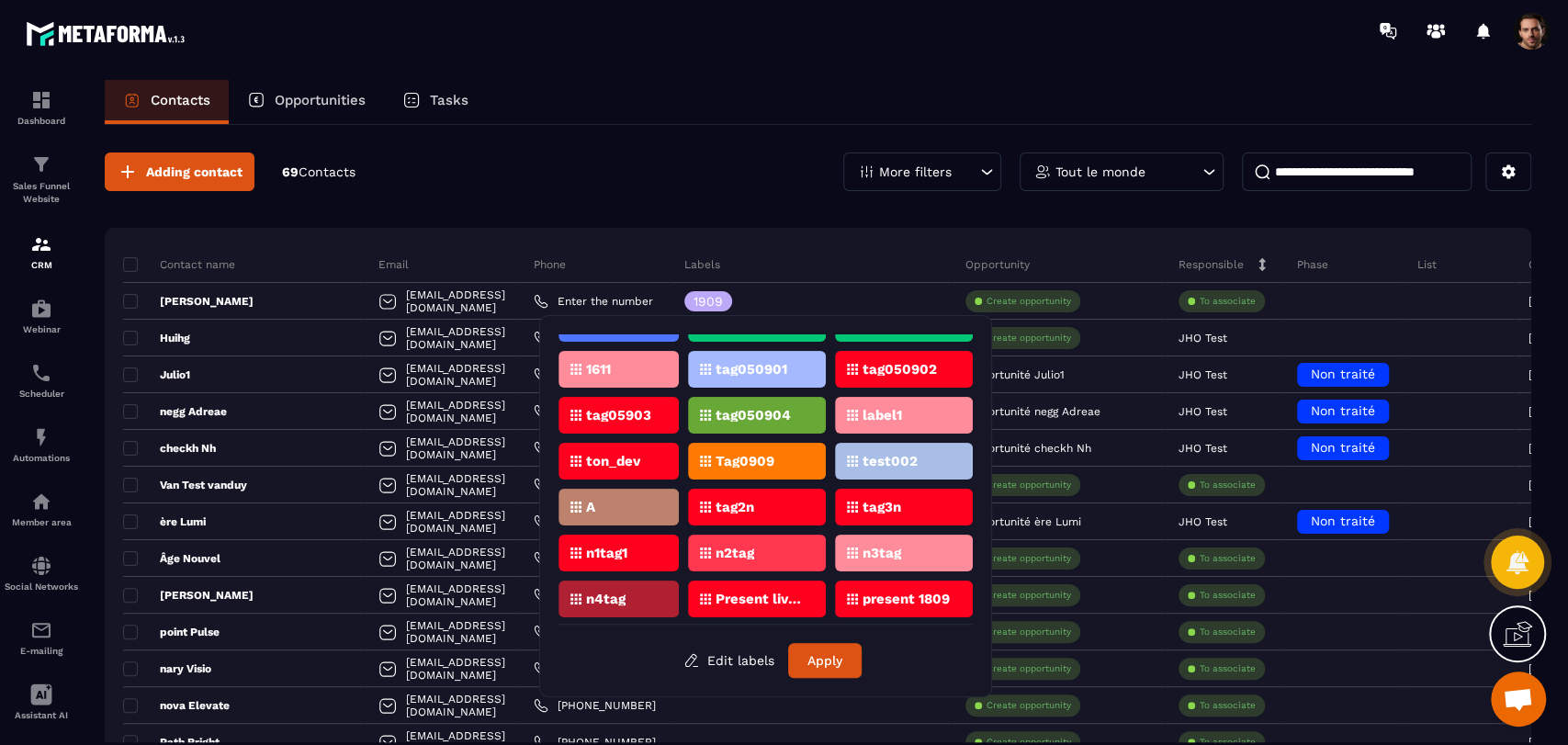
click at [628, 546] on div "n1tag1" at bounding box center [619, 553] width 121 height 36
click at [808, 660] on button "Apply" at bounding box center [825, 661] width 74 height 35
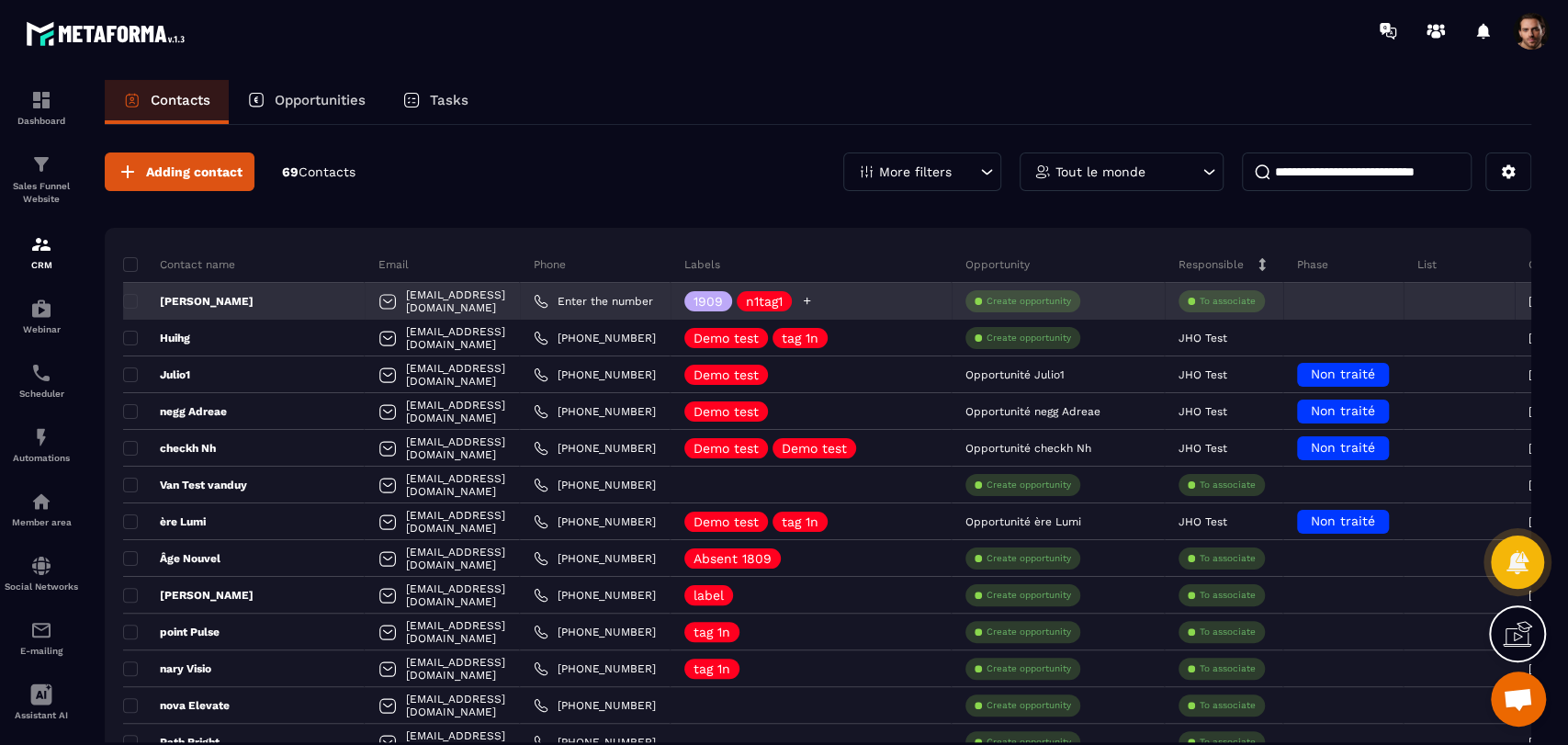
click at [723, 302] on p "1909" at bounding box center [708, 301] width 30 height 12
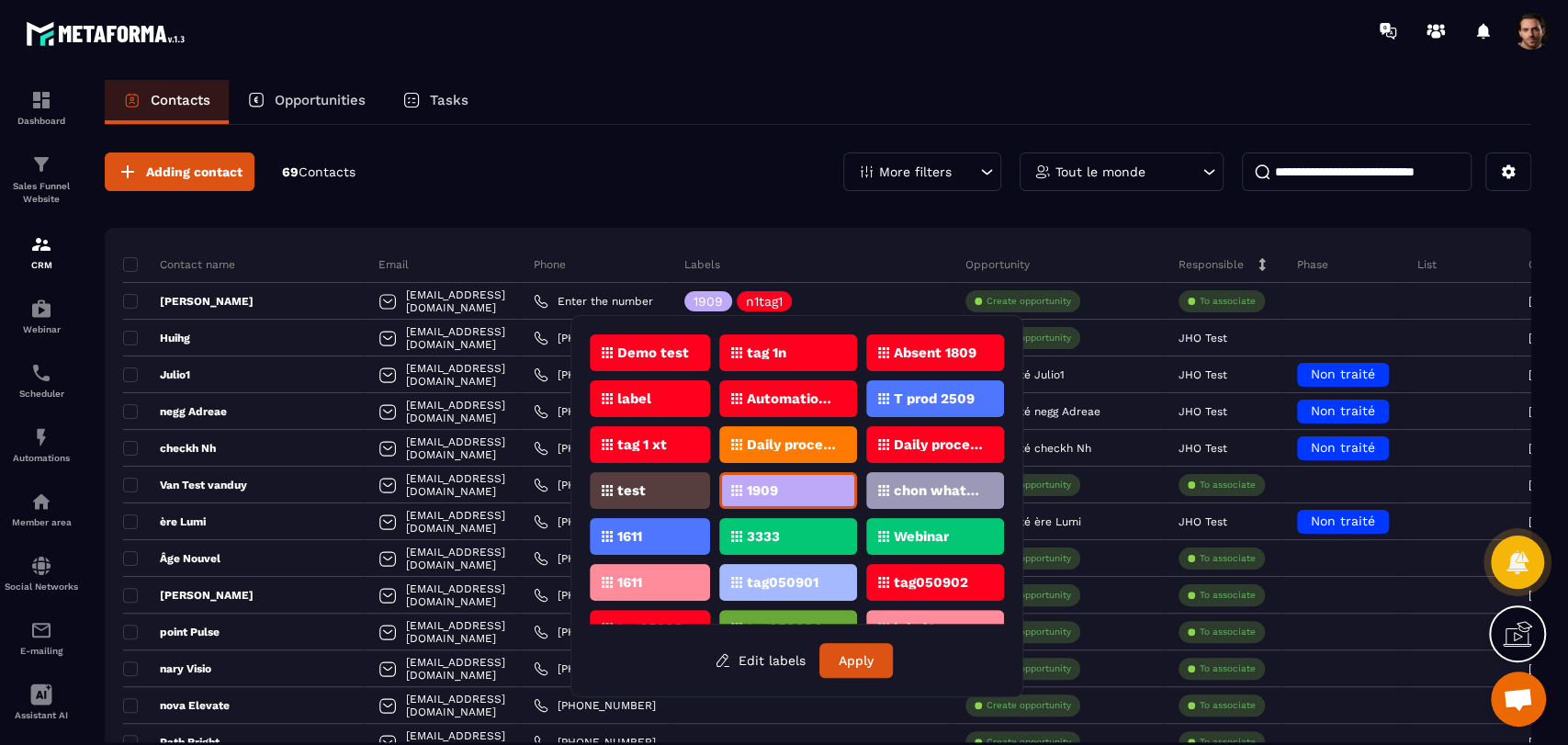
click at [784, 479] on div "1909" at bounding box center [788, 490] width 138 height 36
click at [853, 650] on button "Apply" at bounding box center [856, 661] width 74 height 35
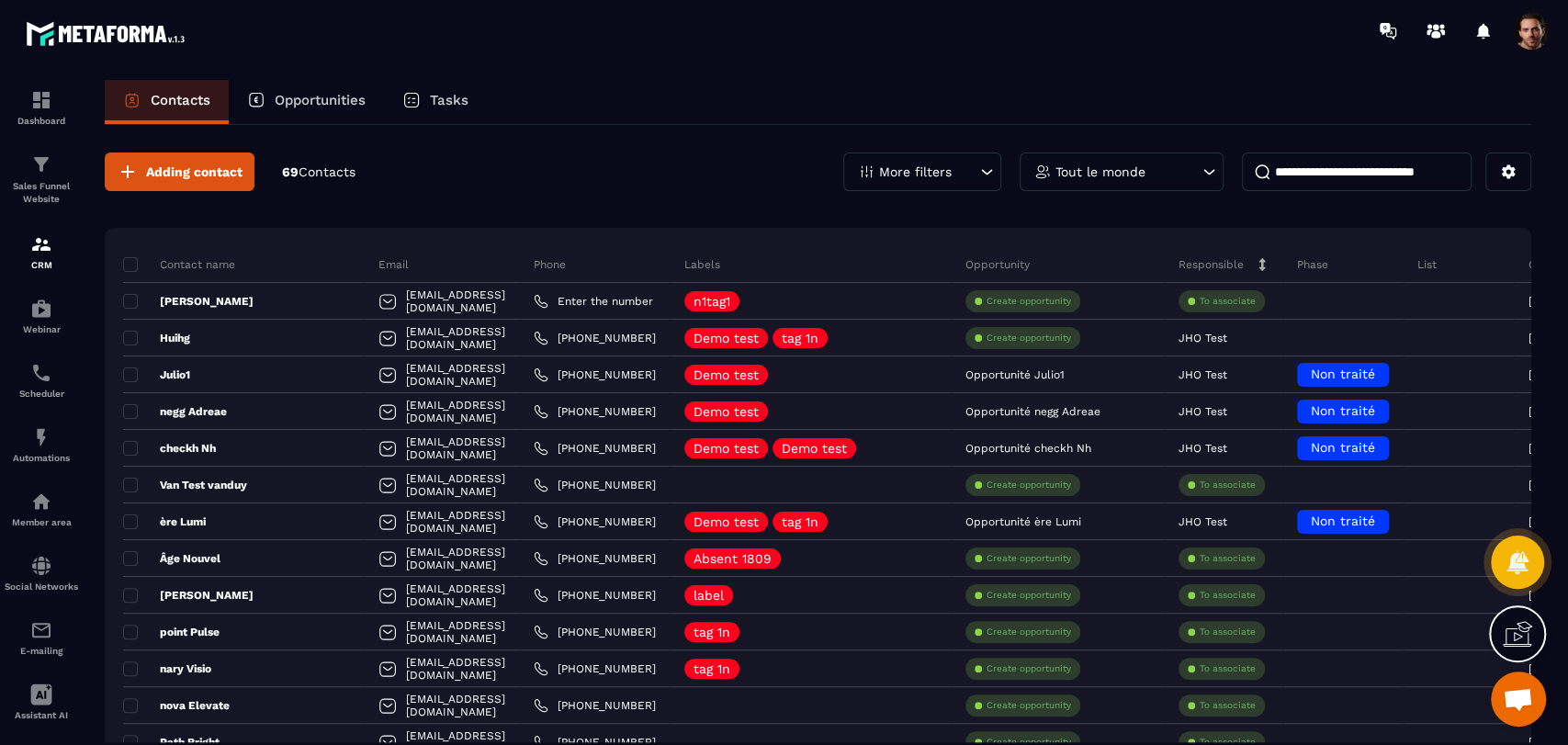
click at [1538, 31] on span at bounding box center [1532, 31] width 36 height 36
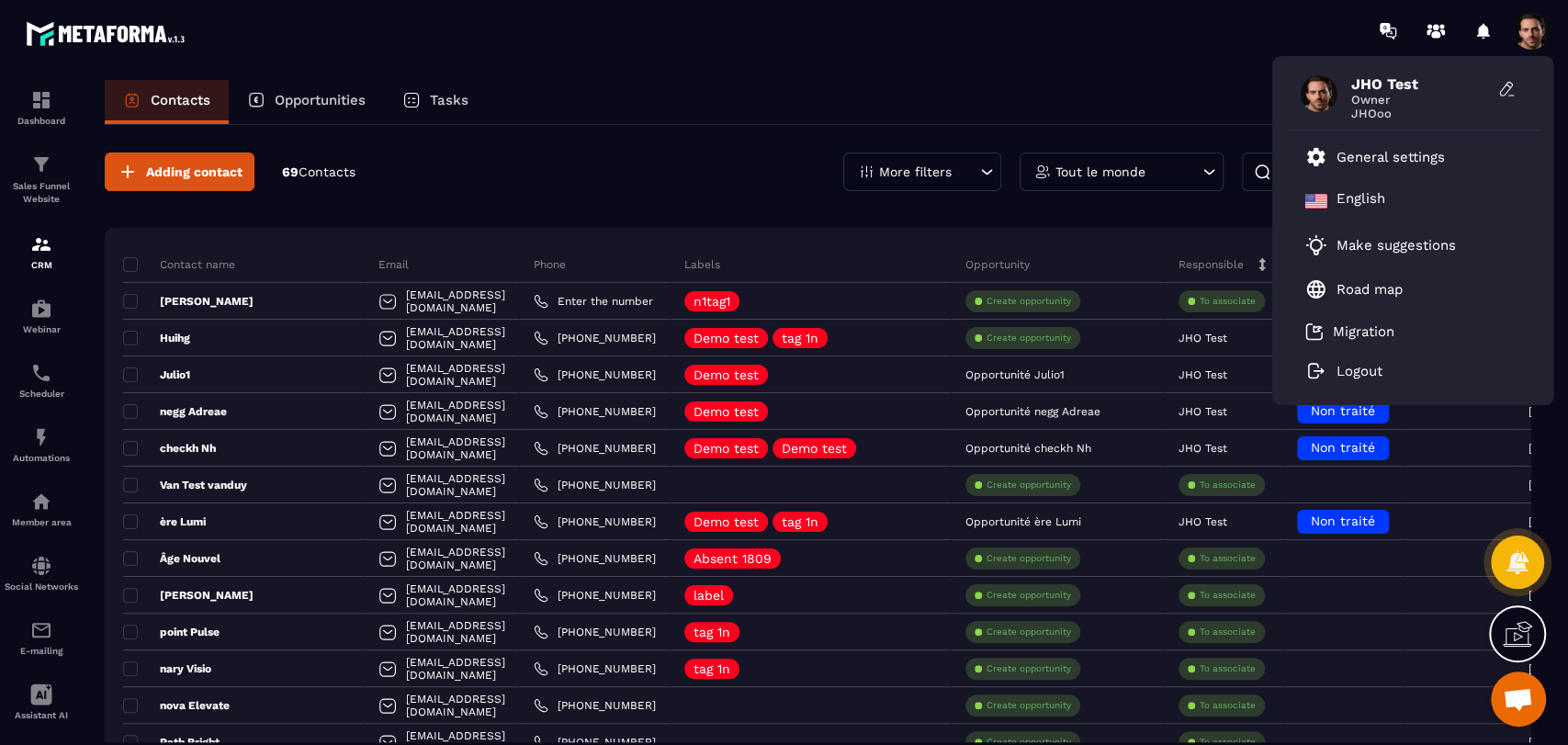
click at [1218, 73] on section "Dashboard Sales Funnel Website CRM Webinar Scheduler Automations Member area So…" at bounding box center [784, 429] width 1568 height 735
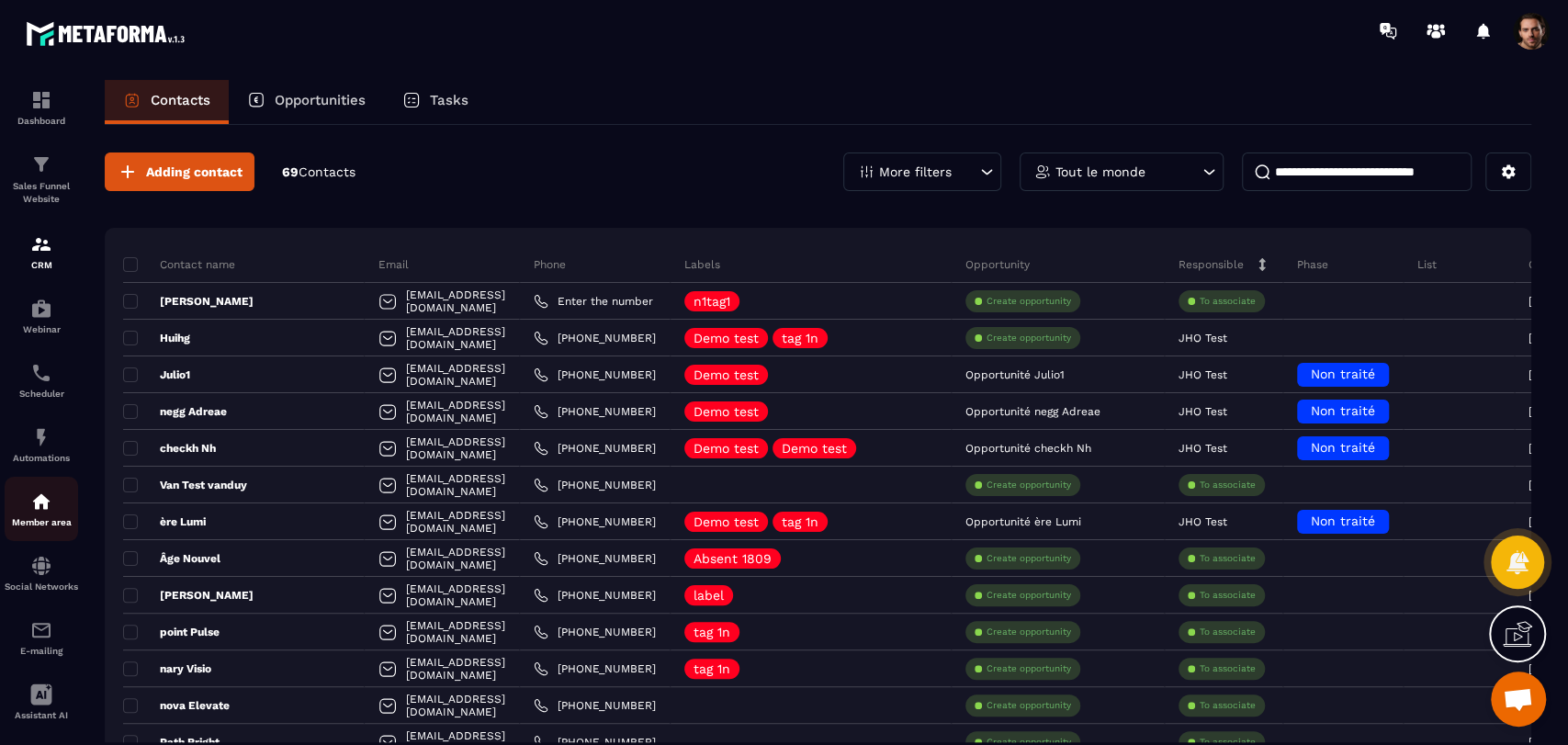
click at [39, 500] on img at bounding box center [41, 501] width 22 height 22
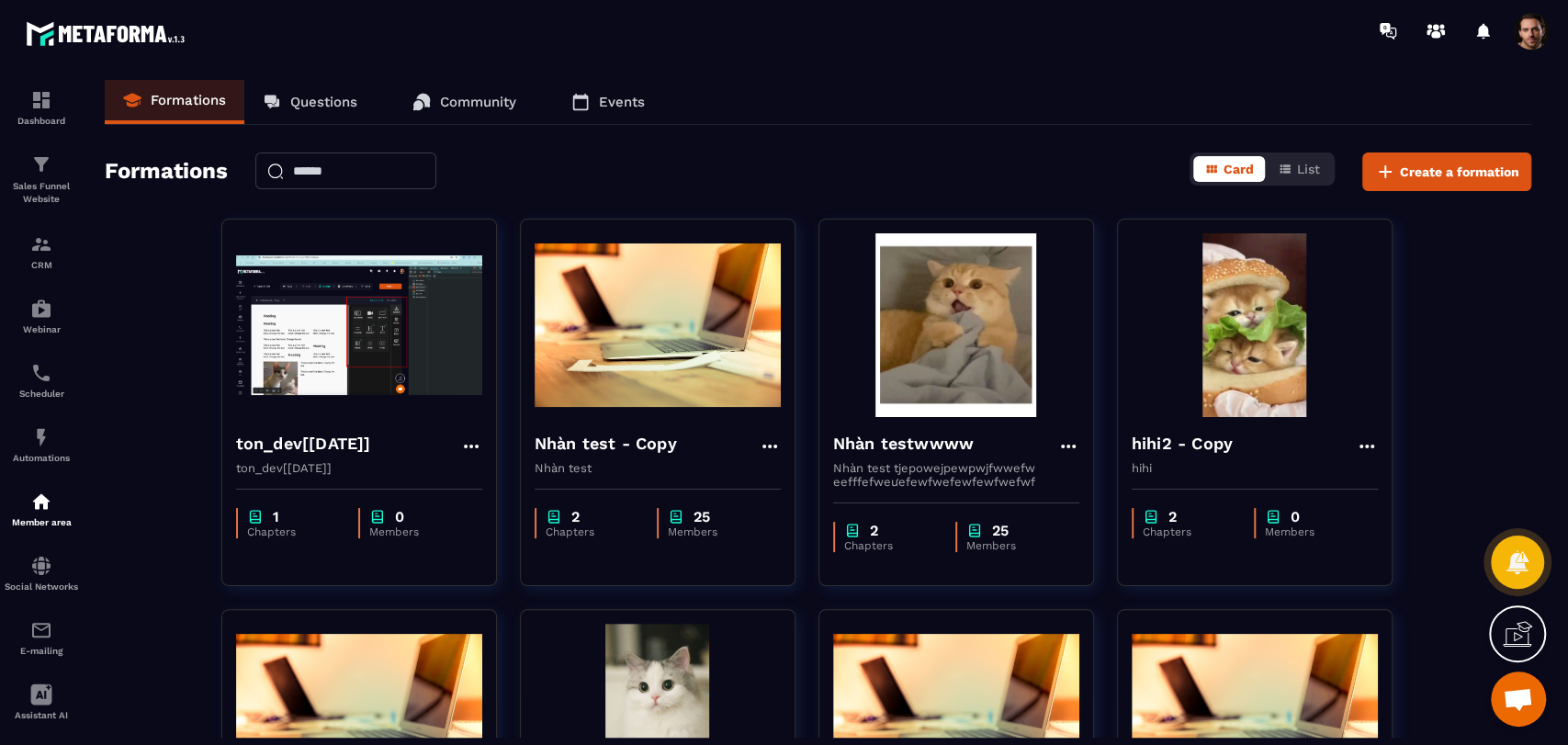
click at [1418, 190] on div "Formations Questions Community Events Formations Card List Create a formation t…" at bounding box center [818, 408] width 1463 height 658
click at [1414, 159] on button "Create a formation" at bounding box center [1447, 172] width 169 height 38
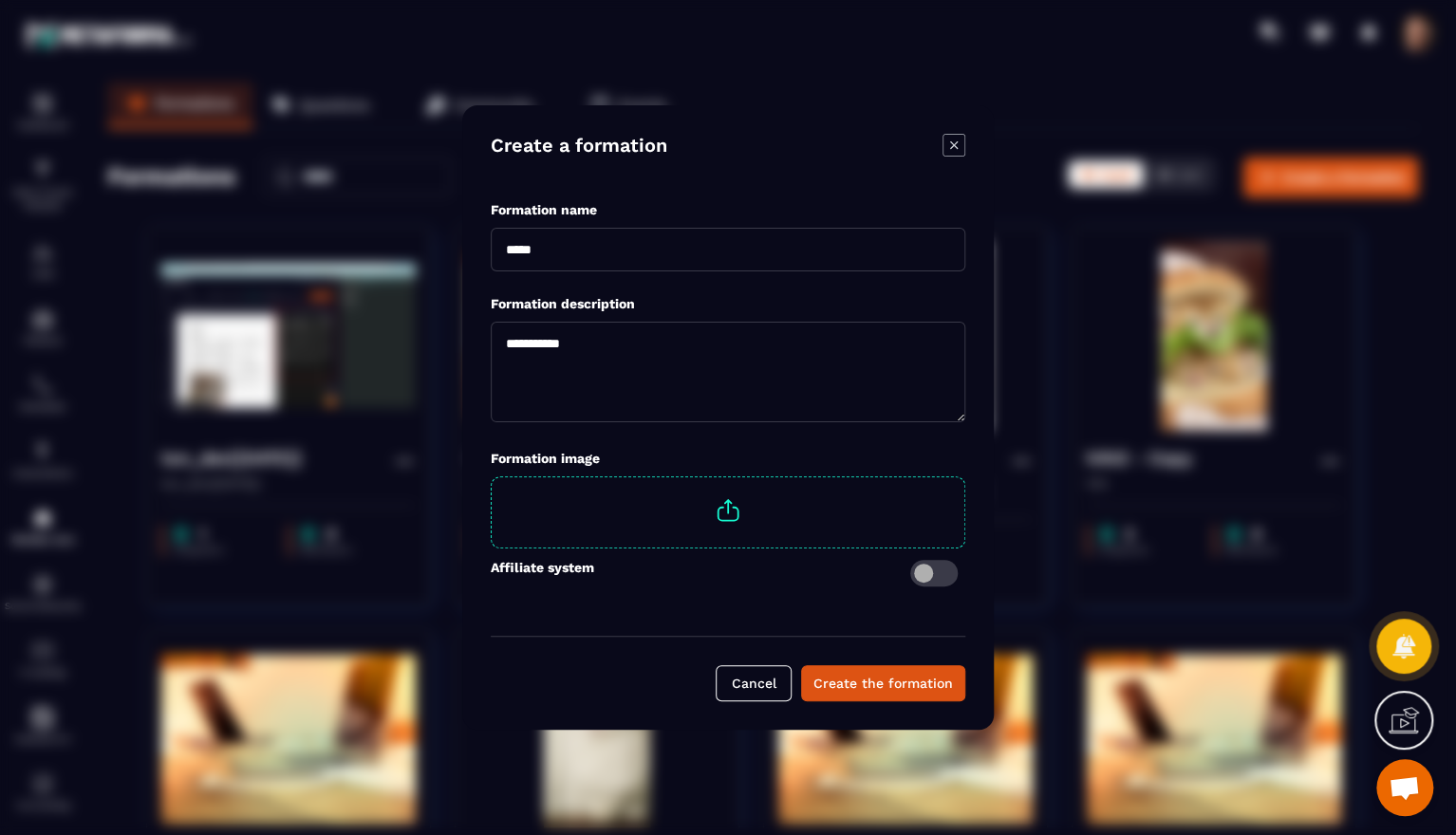
click at [677, 252] on input "Modal window" at bounding box center [727, 250] width 474 height 44
type input "**********"
click at [698, 353] on textarea "Modal window" at bounding box center [727, 372] width 474 height 101
type textarea "**********"
click at [641, 535] on span "Modal window" at bounding box center [727, 510] width 472 height 66
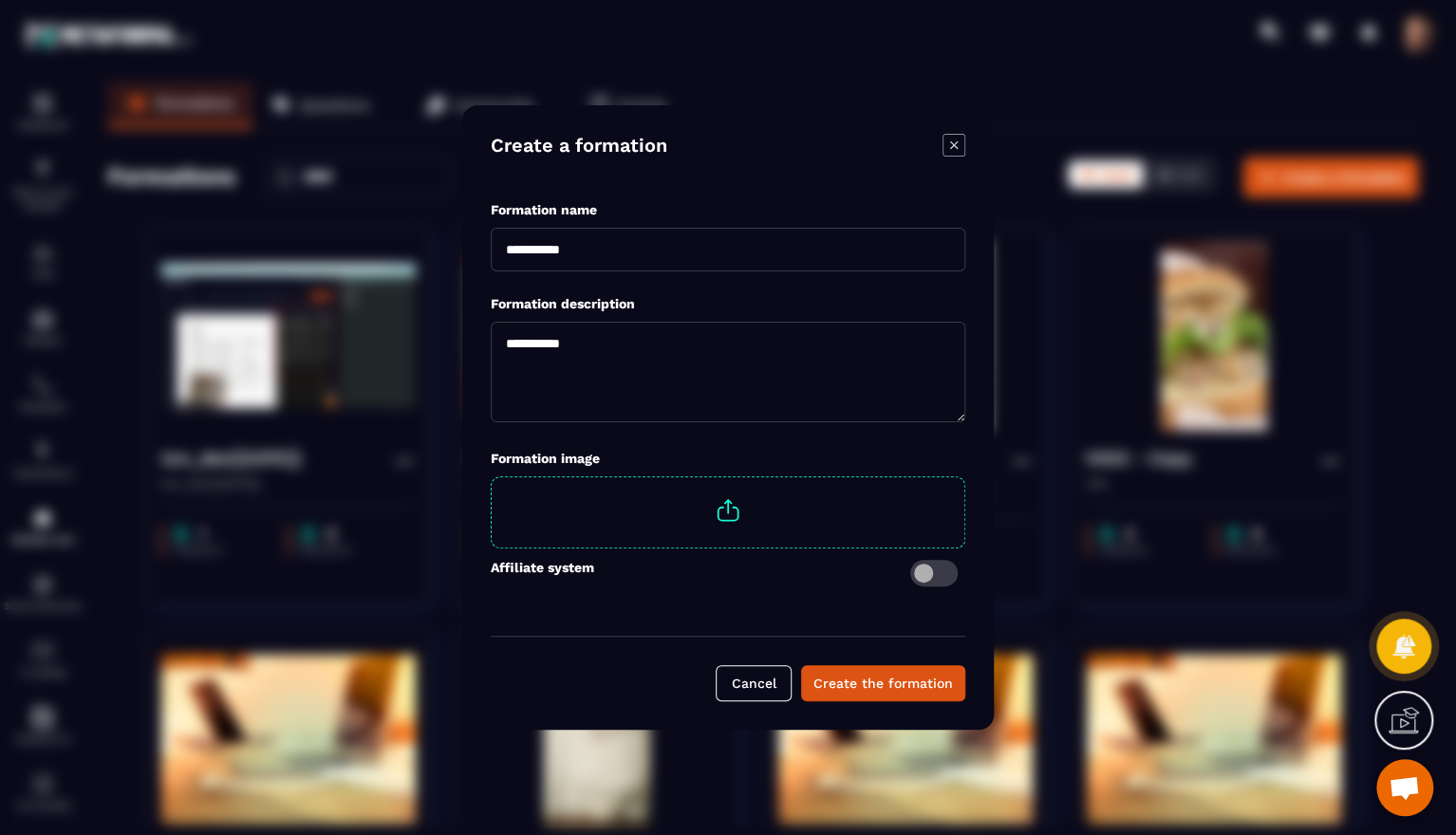
click at [964, 477] on input "Modal window" at bounding box center [964, 477] width 0 height 0
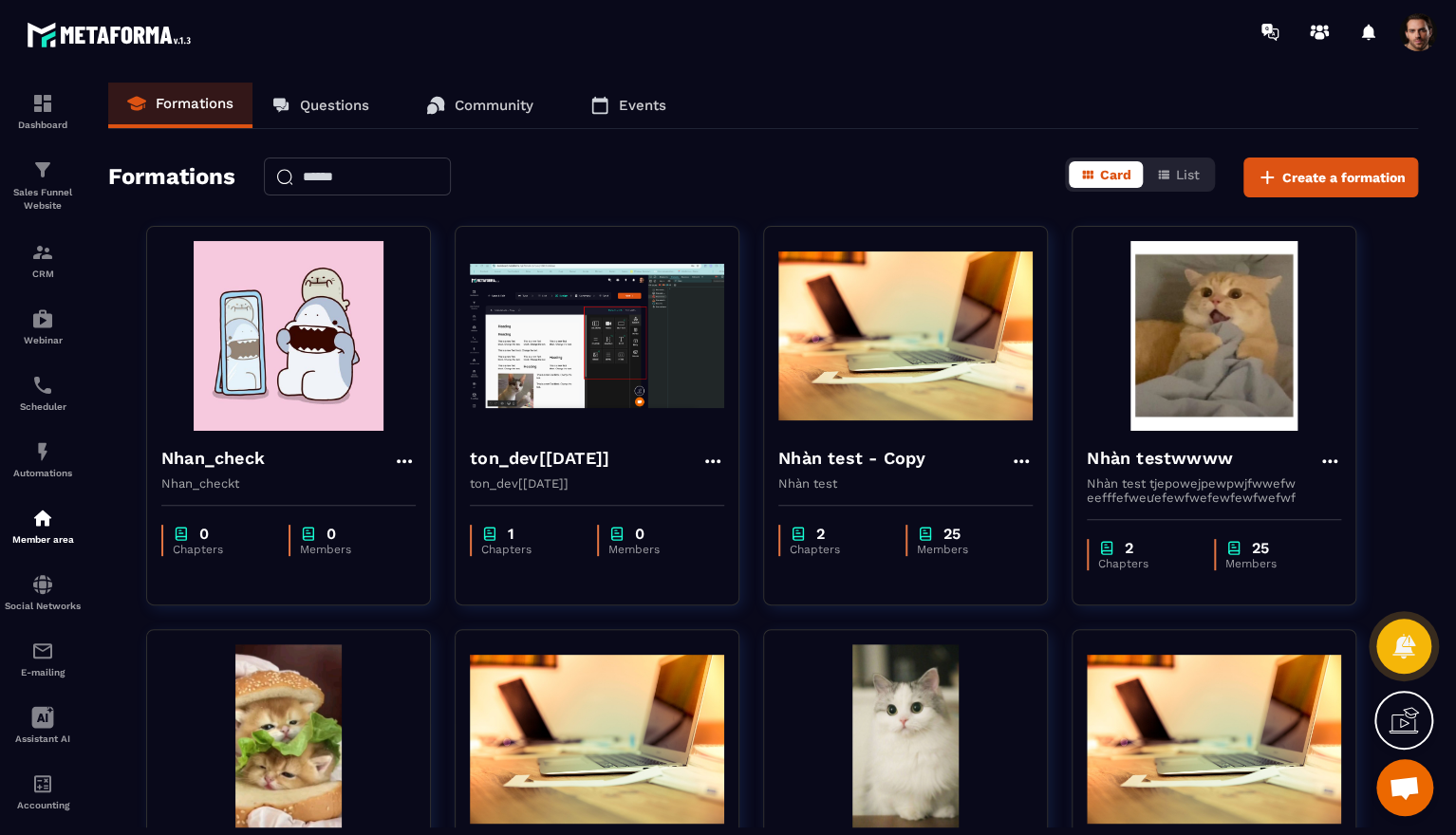
click at [392, 167] on input "text" at bounding box center [357, 176] width 187 height 38
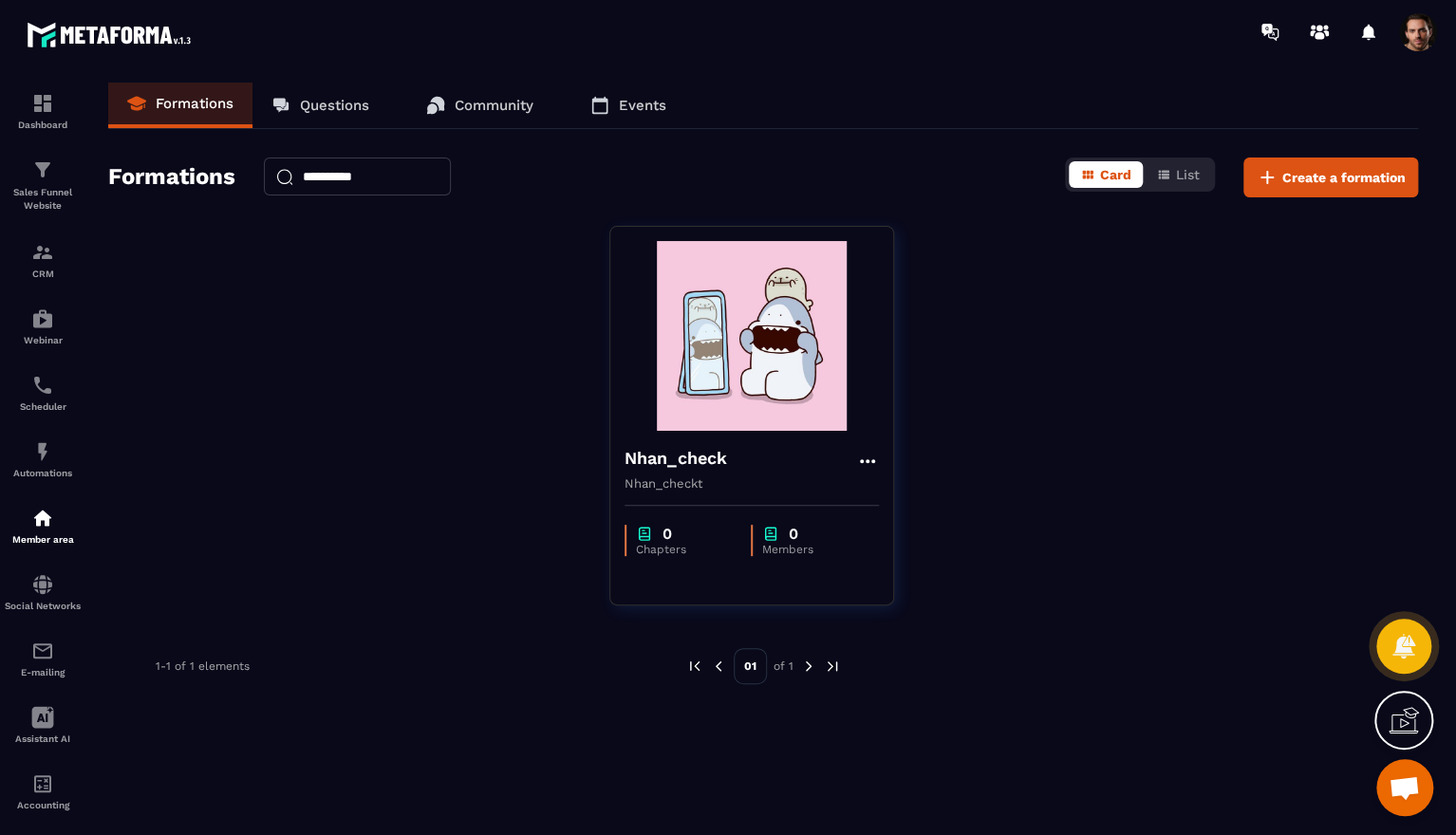
click at [394, 168] on input "**********" at bounding box center [357, 176] width 187 height 38
type input "*"
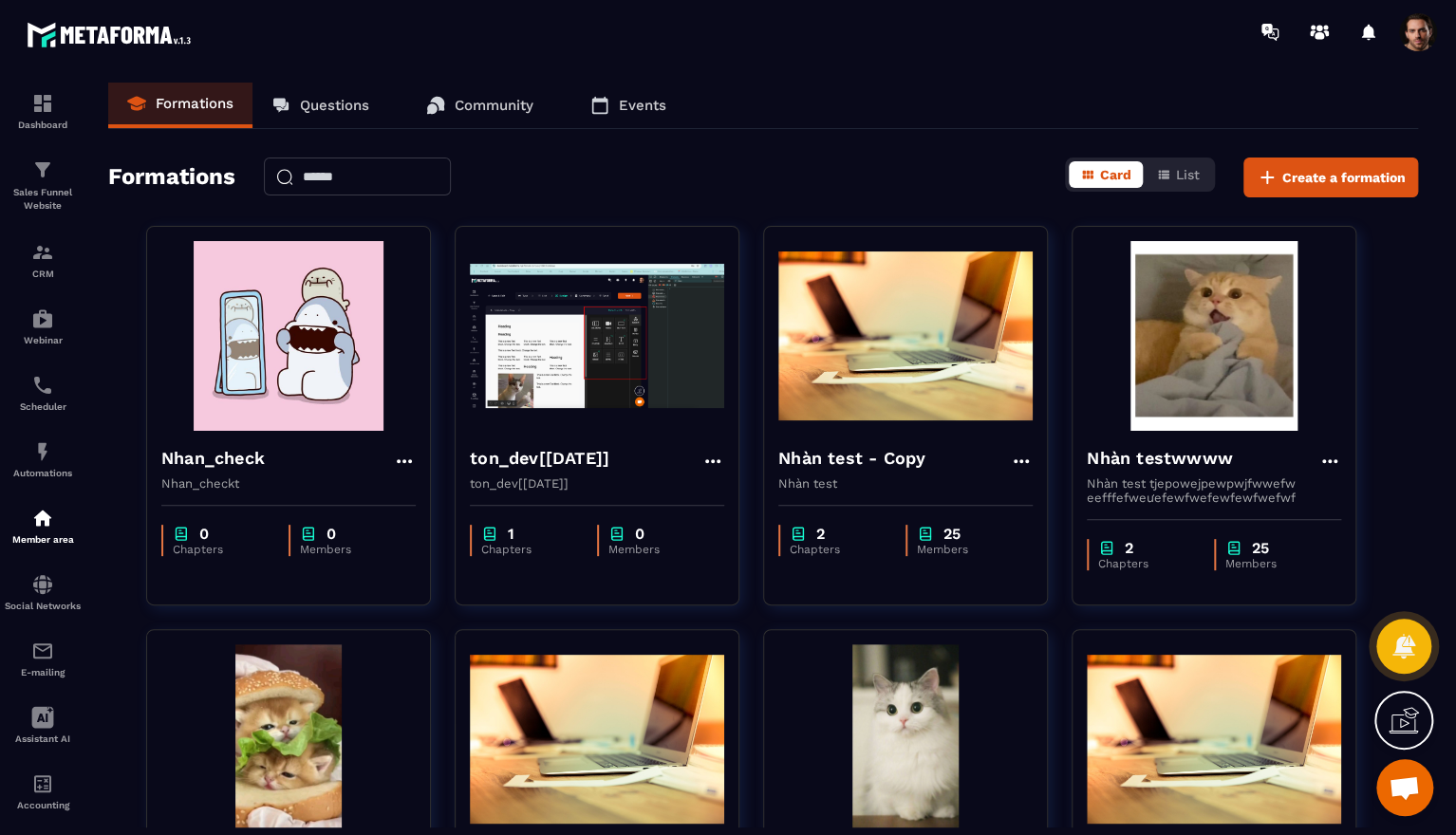
click at [315, 497] on div "0 Chapters 0 Members" at bounding box center [287, 530] width 282 height 79
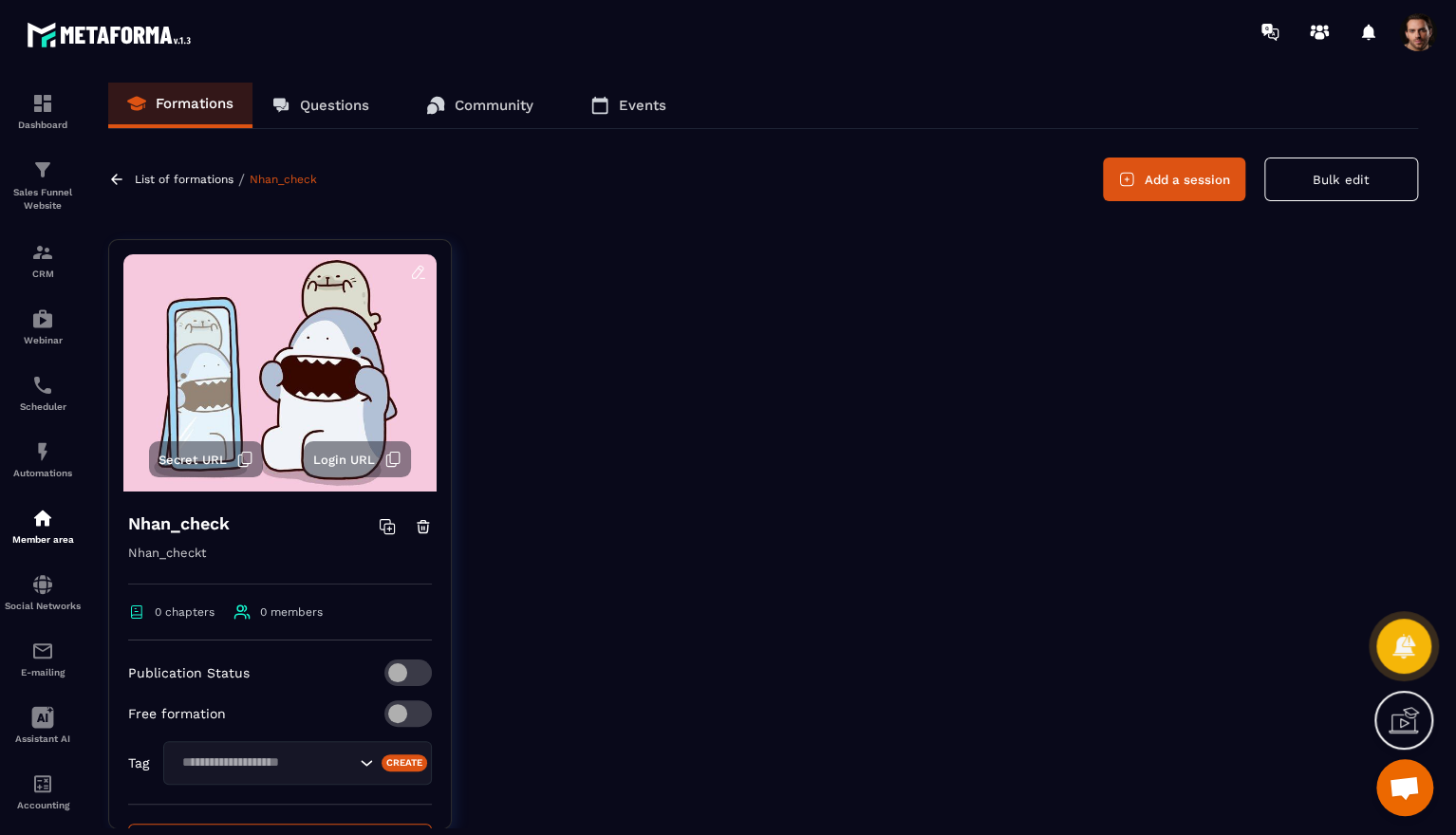
click at [1207, 167] on button "Add a session" at bounding box center [1174, 179] width 143 height 44
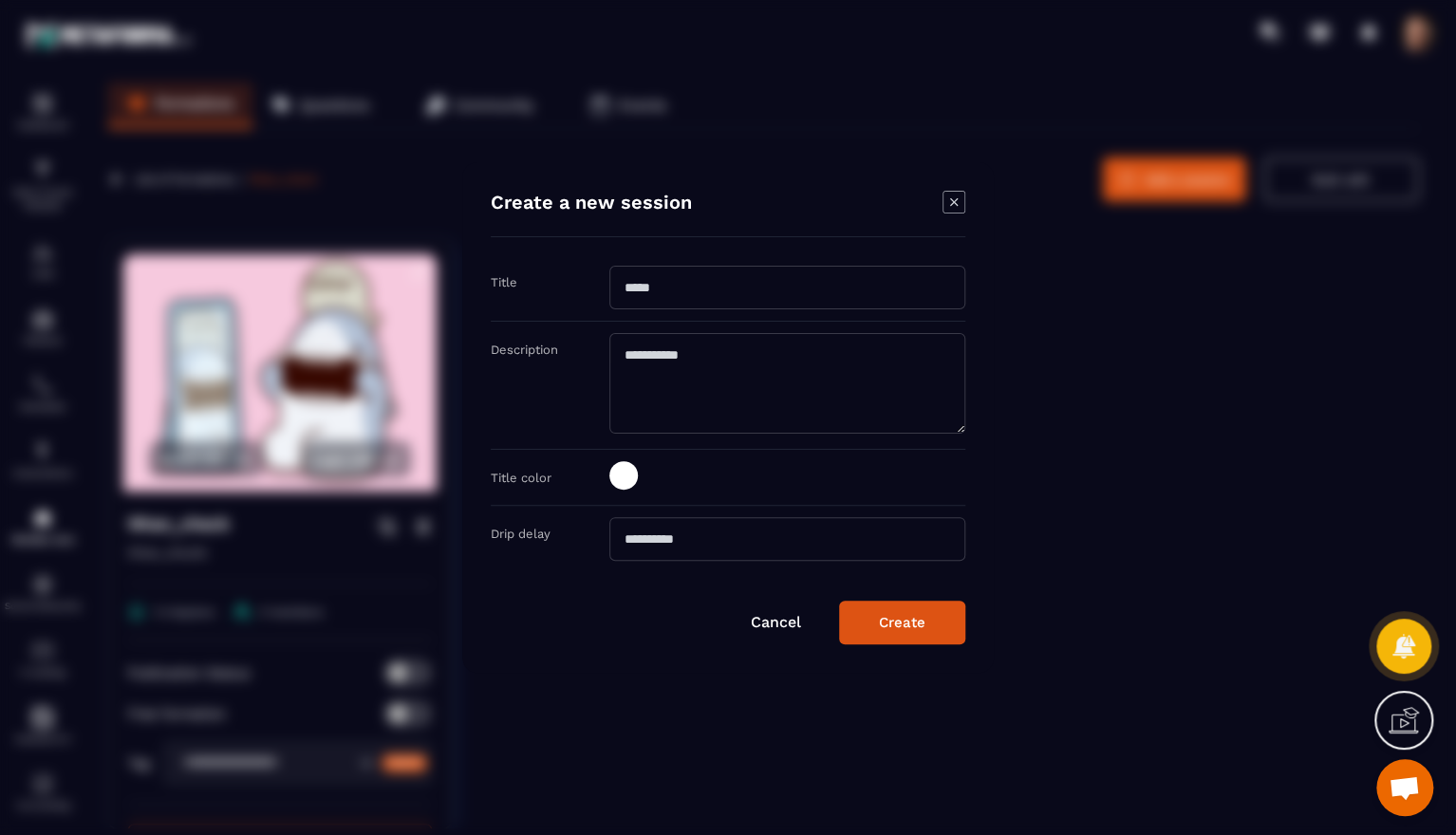
click at [776, 296] on input "Modal window" at bounding box center [786, 287] width 356 height 44
type input "**********"
click at [826, 352] on textarea "Modal window" at bounding box center [786, 383] width 356 height 101
type textarea "**********"
click at [964, 481] on div "Modal window" at bounding box center [786, 477] width 356 height 33
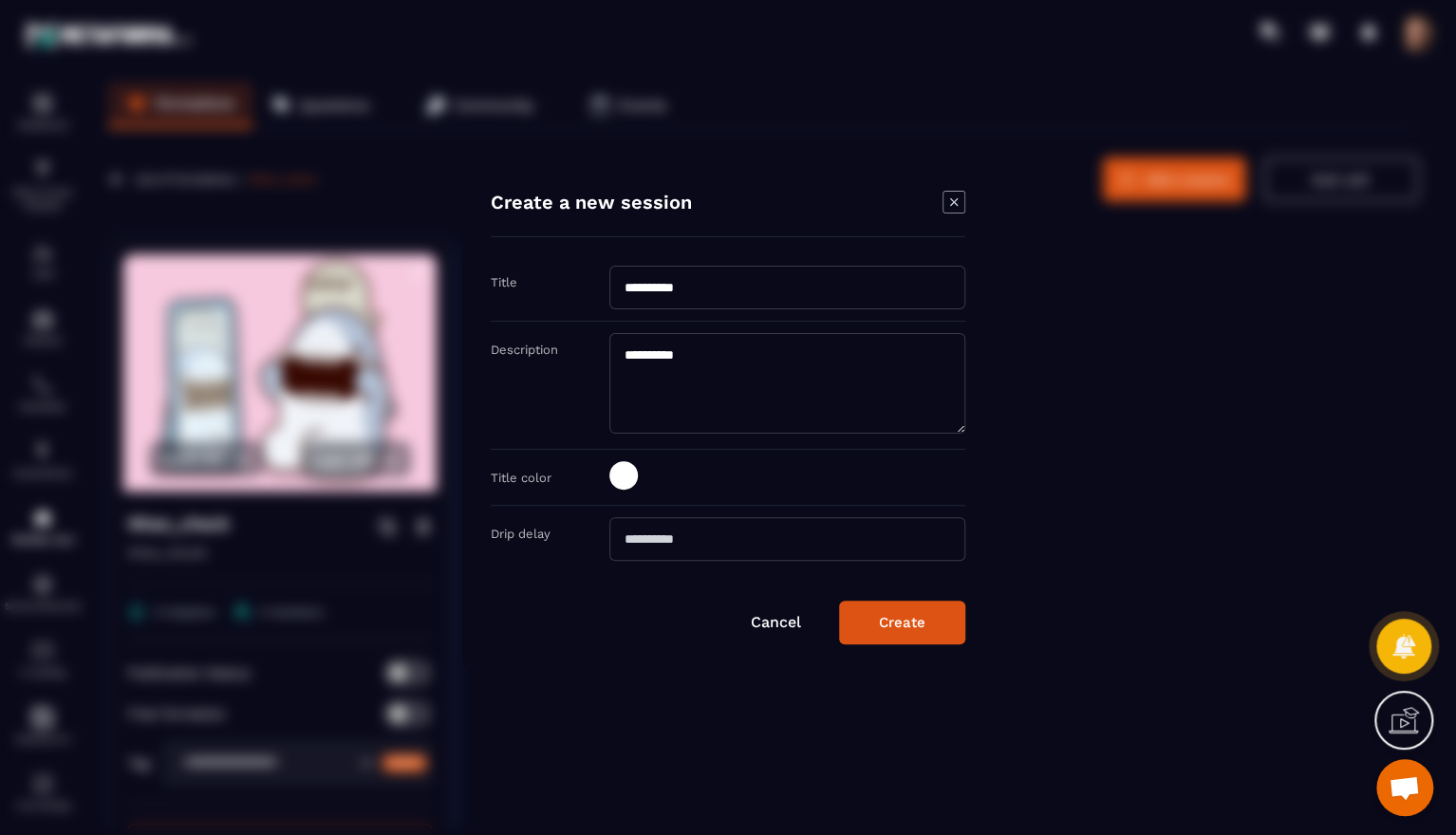
click at [949, 201] on icon "Modal window" at bounding box center [953, 202] width 23 height 23
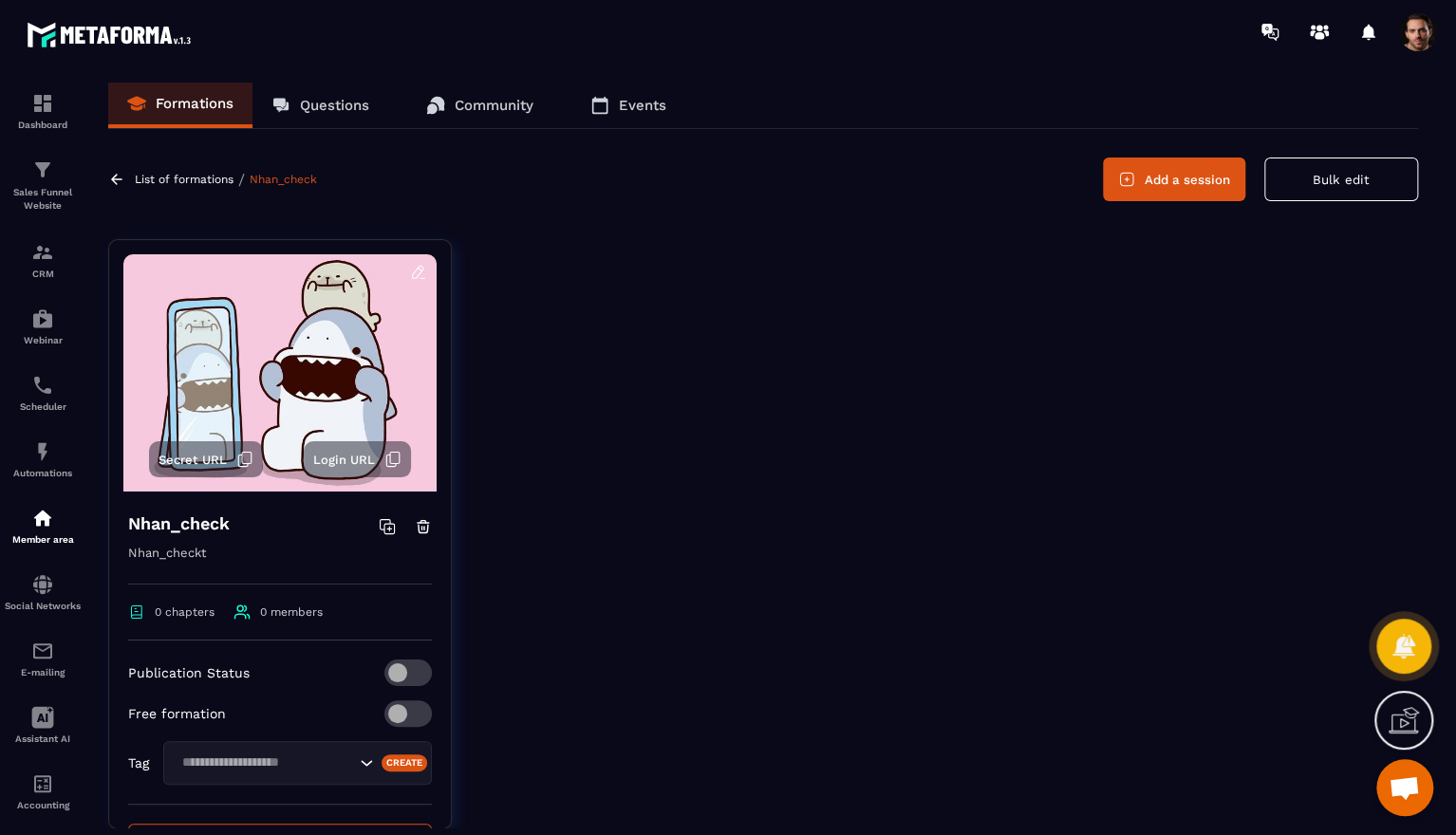
click at [117, 177] on icon at bounding box center [116, 178] width 17 height 17
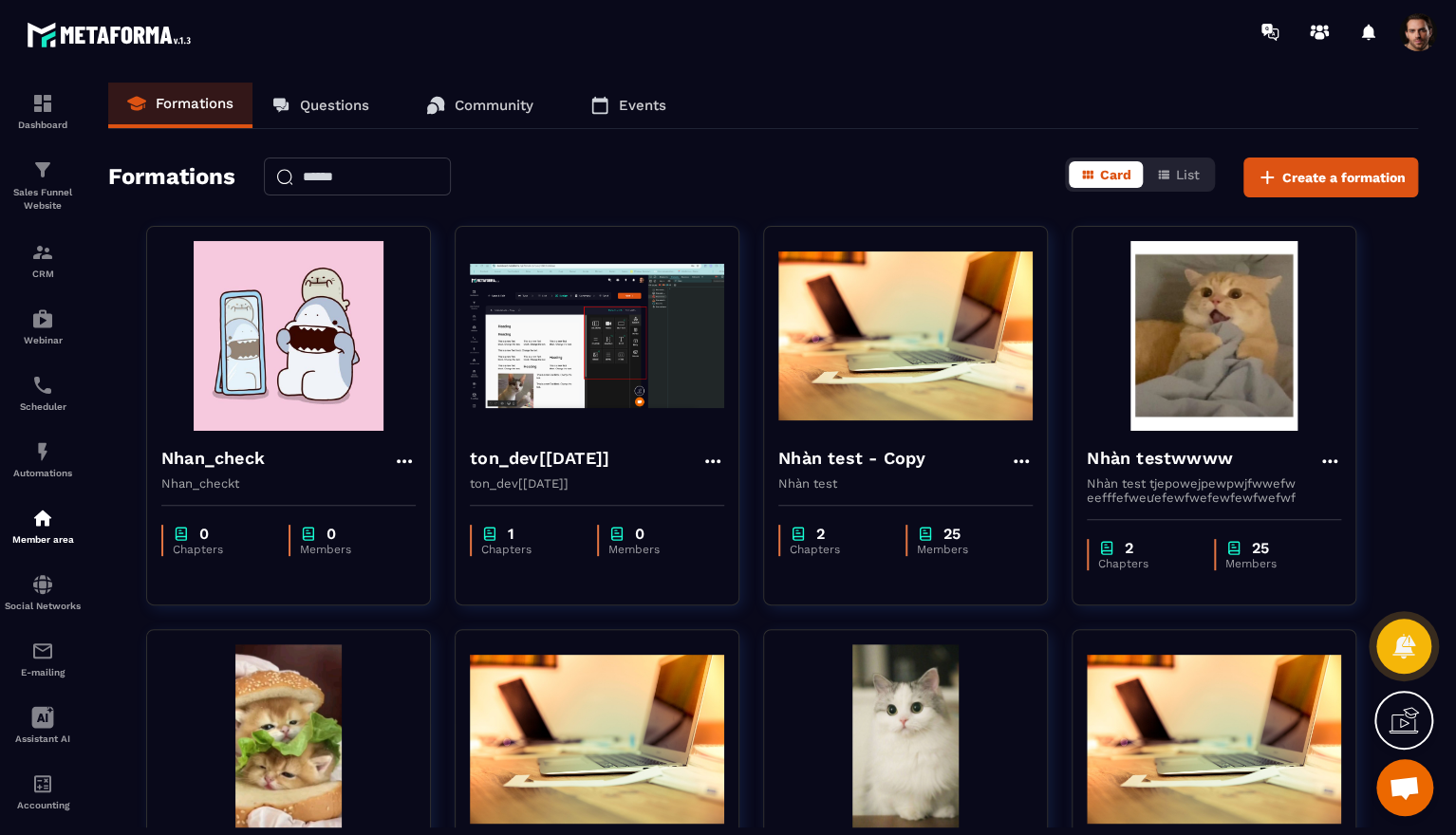
click at [290, 439] on div "Nhan_check Nhan_checkt" at bounding box center [287, 461] width 282 height 59
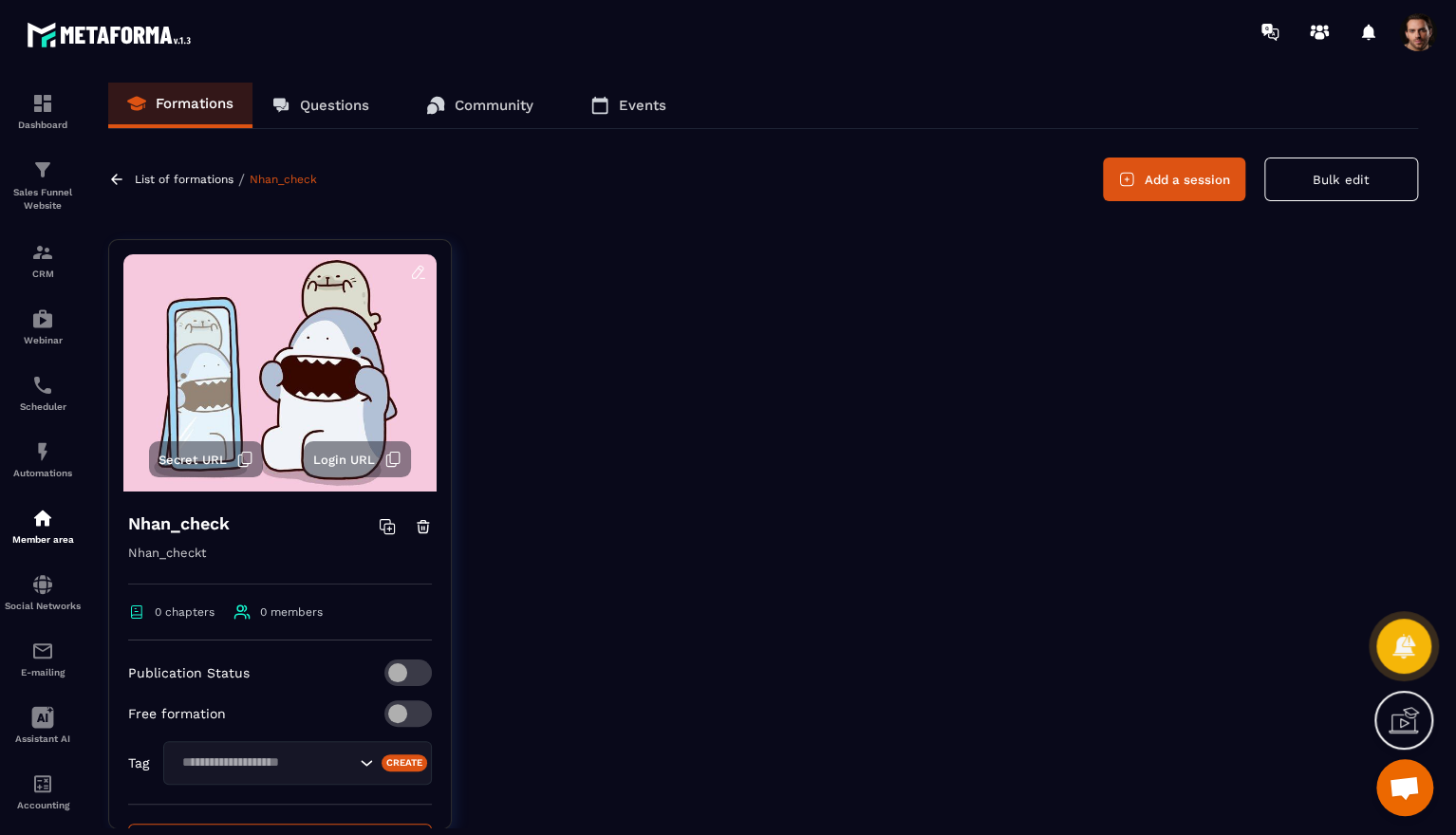
click at [125, 178] on icon at bounding box center [116, 178] width 17 height 17
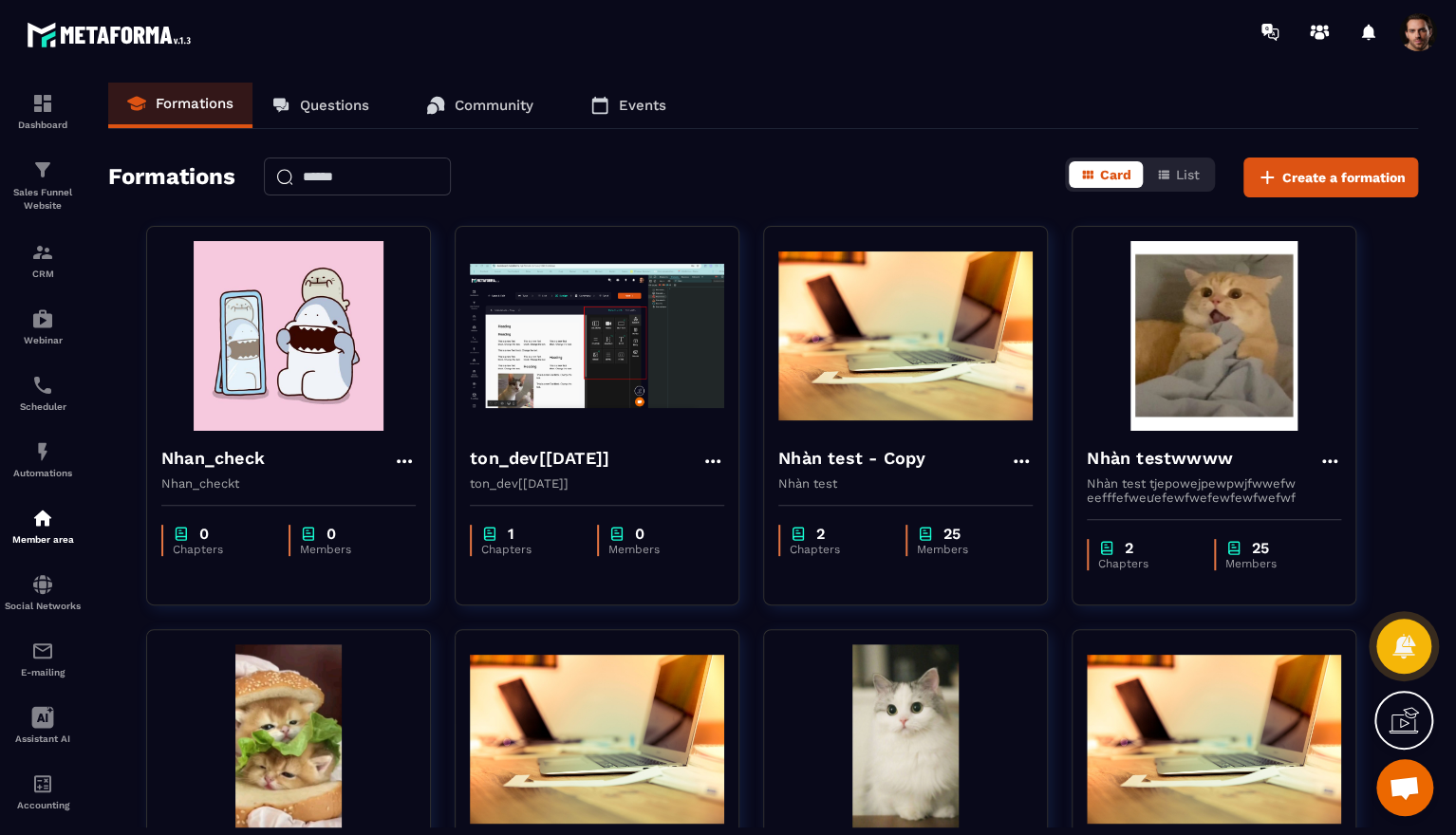
click at [1405, 172] on button "Create a formation" at bounding box center [1330, 177] width 174 height 40
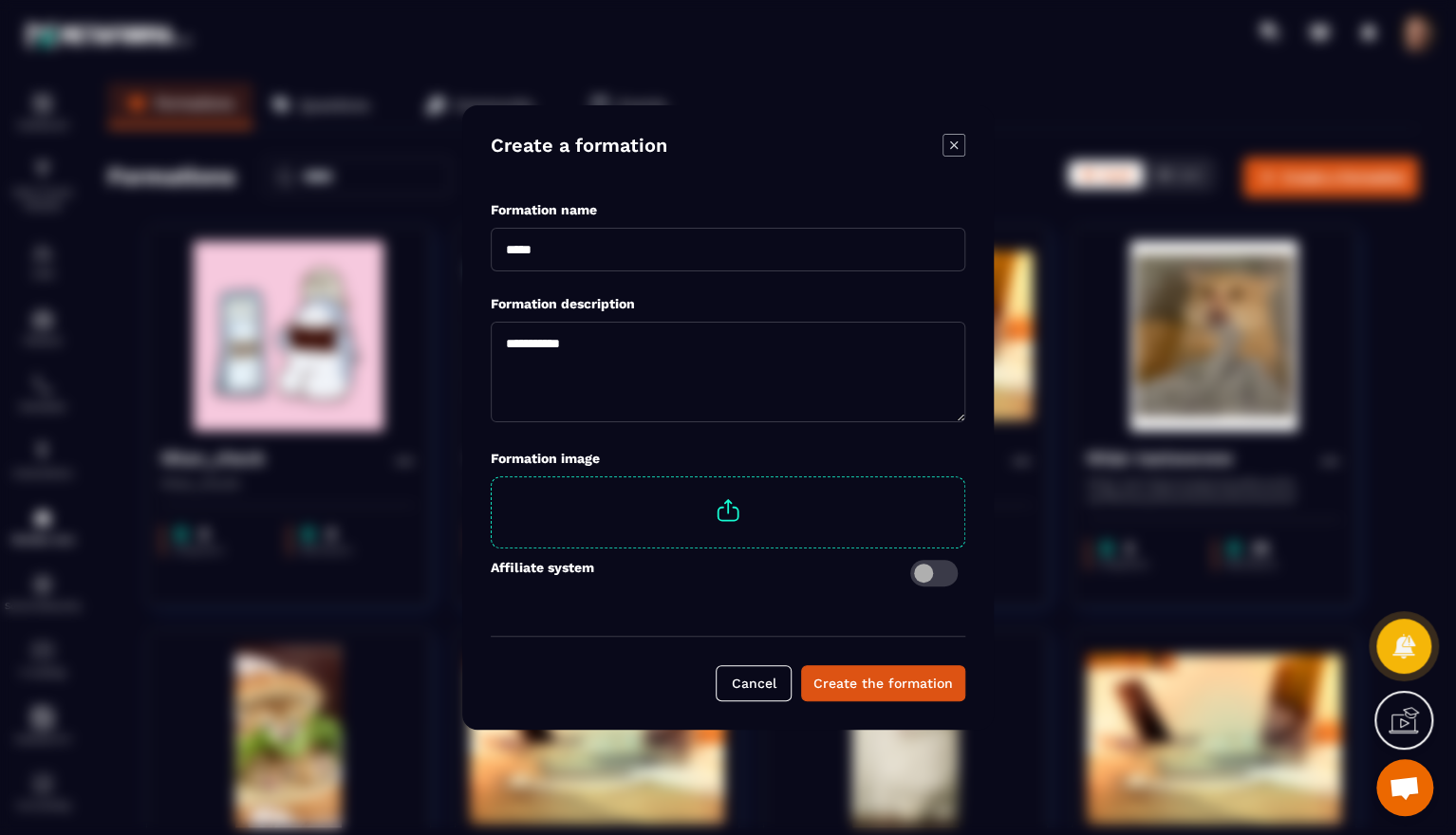
click at [708, 257] on input "Modal window" at bounding box center [727, 250] width 474 height 44
type input "*"
type input "**********"
click at [625, 338] on textarea "Modal window" at bounding box center [727, 372] width 474 height 101
type textarea "****"
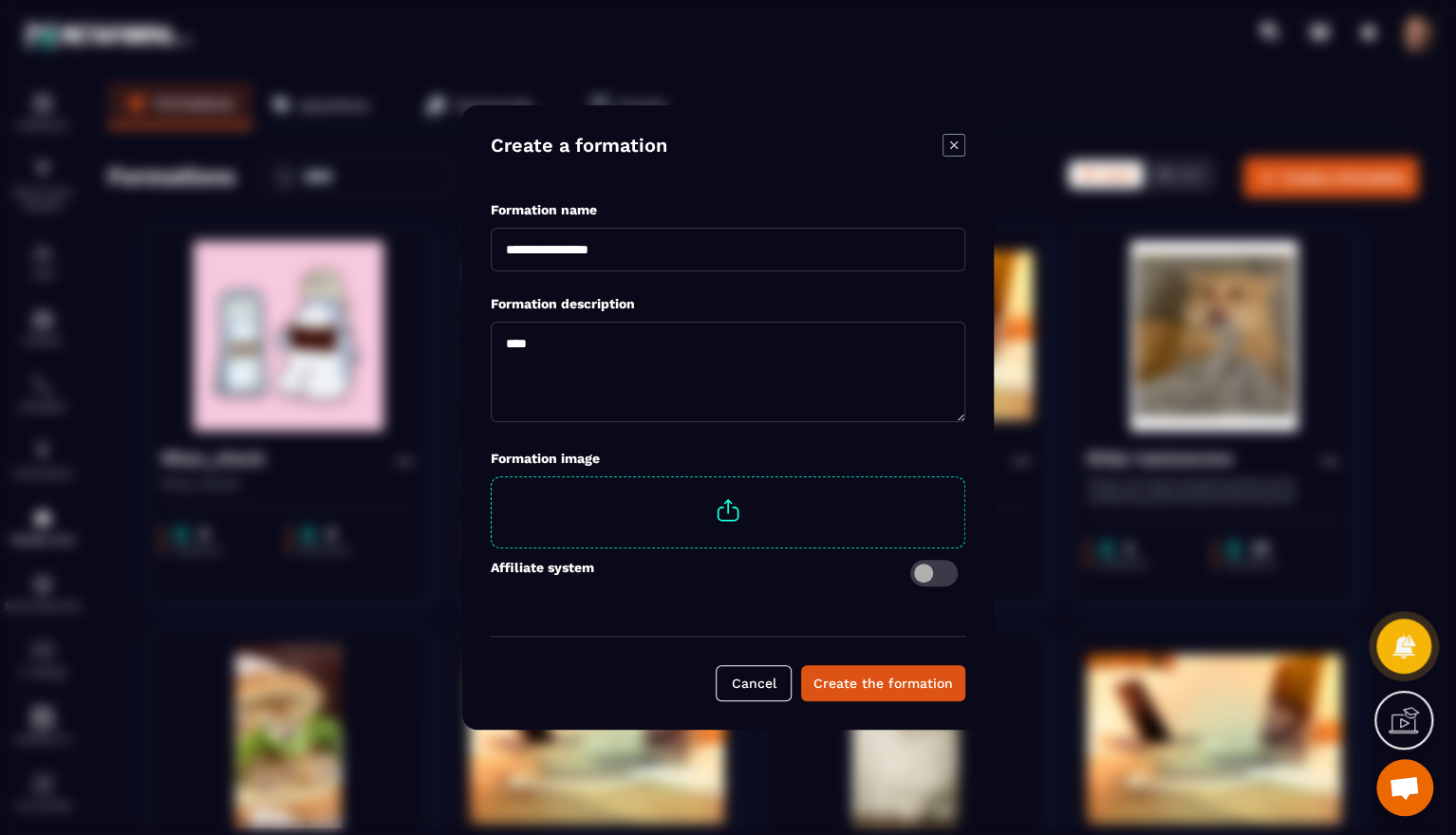
click at [737, 509] on span "Modal window" at bounding box center [727, 510] width 472 height 66
click at [964, 477] on input "Modal window" at bounding box center [964, 477] width 0 height 0
click at [816, 617] on div "Formation image Affiliate system" at bounding box center [727, 537] width 474 height 199
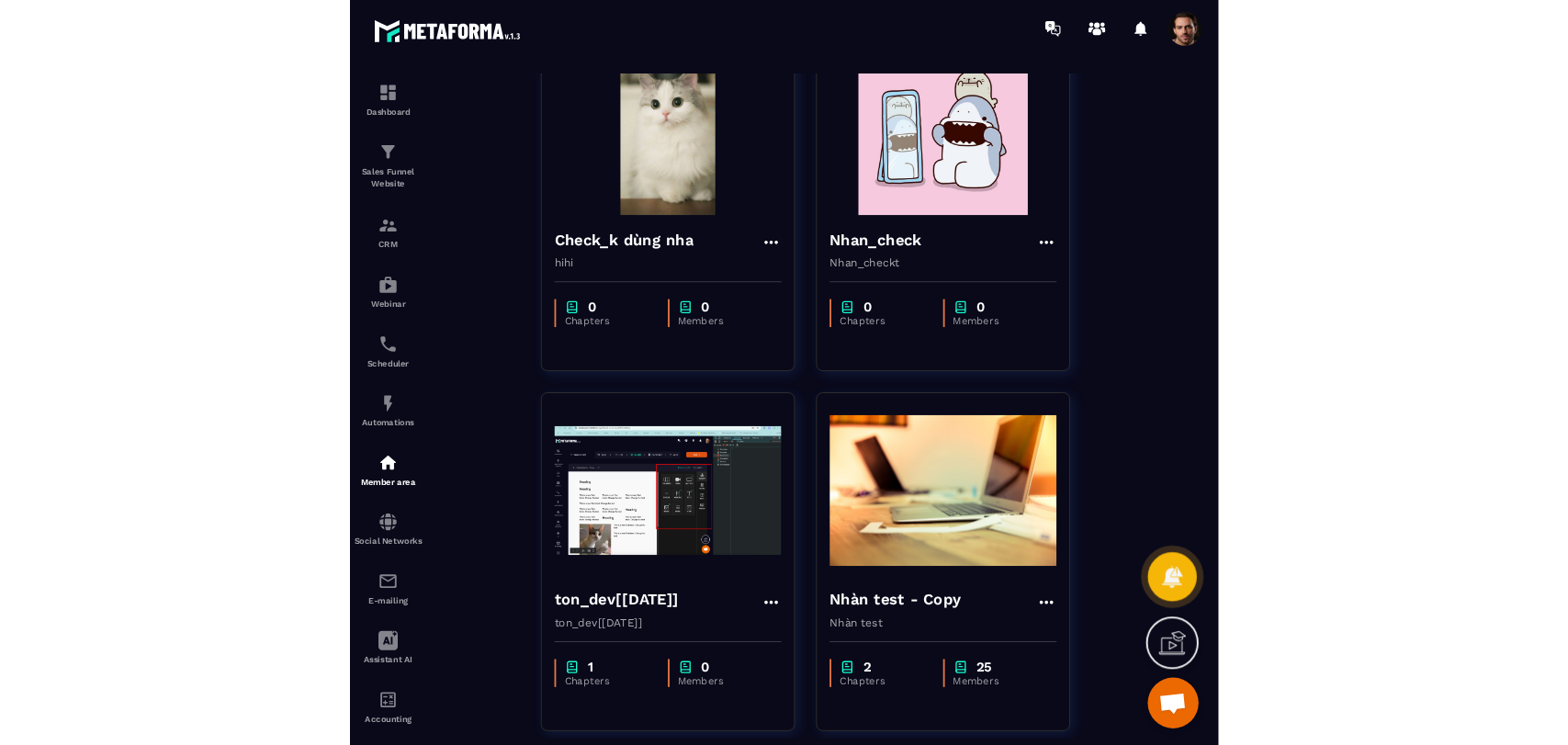
scroll to position [92, 0]
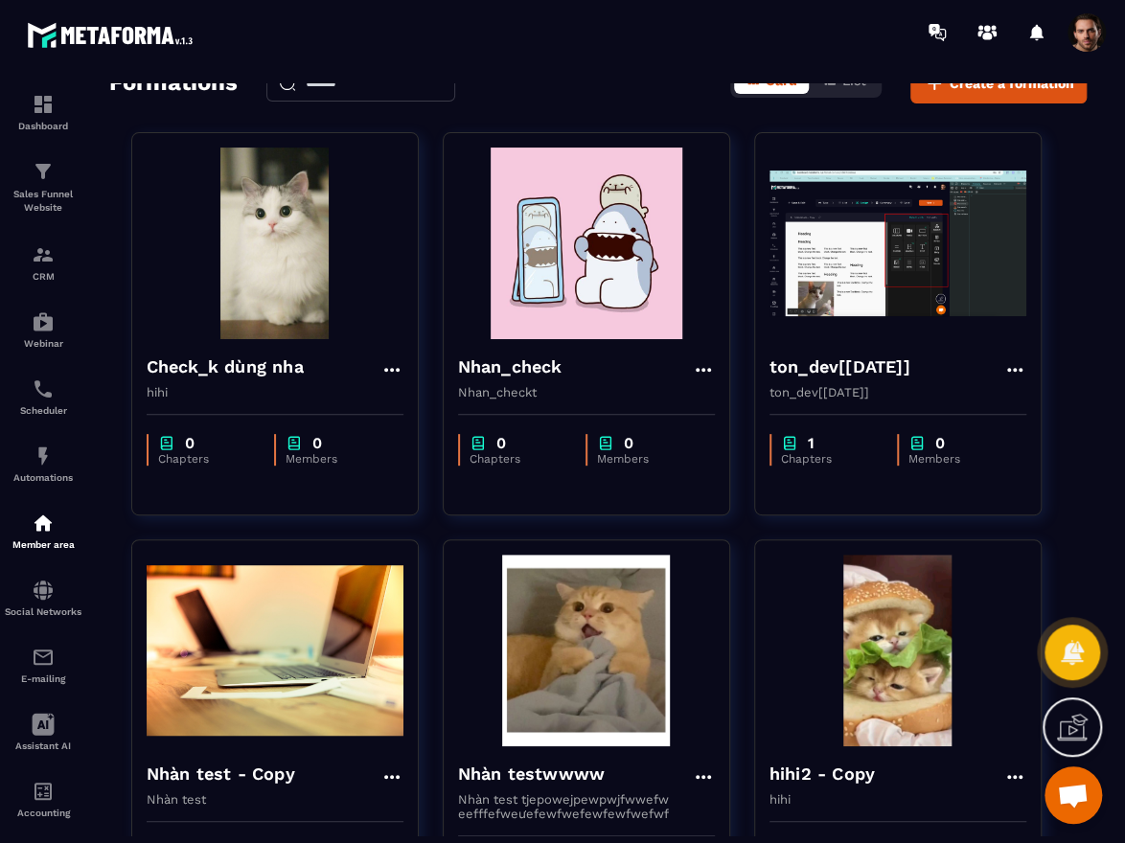
click at [1125, 13] on html "Dashboard Sales Funnel Website CRM Webinar Scheduler Automations Member area So…" at bounding box center [562, 421] width 1125 height 843
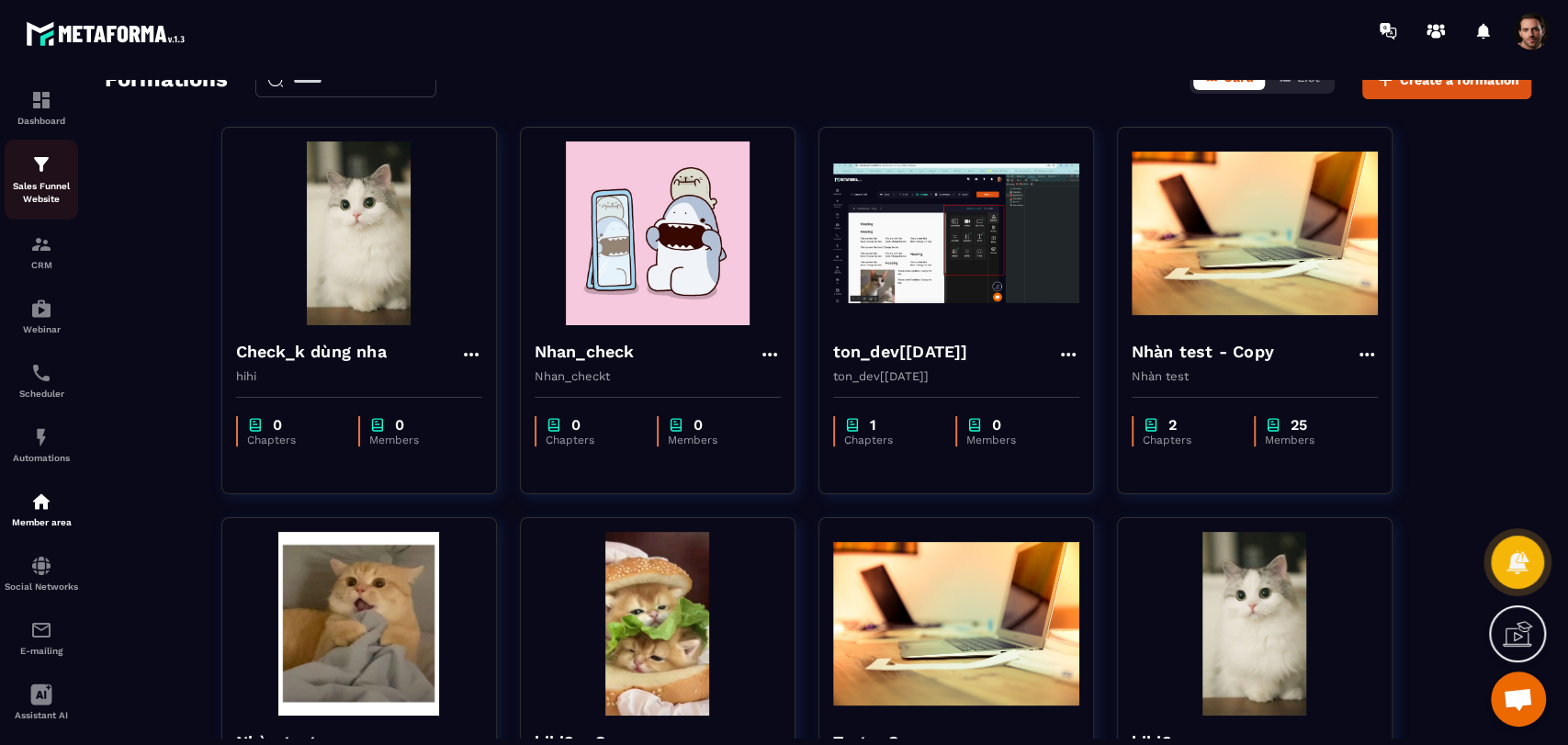
scroll to position [0, 0]
